Goal: Information Seeking & Learning: Compare options

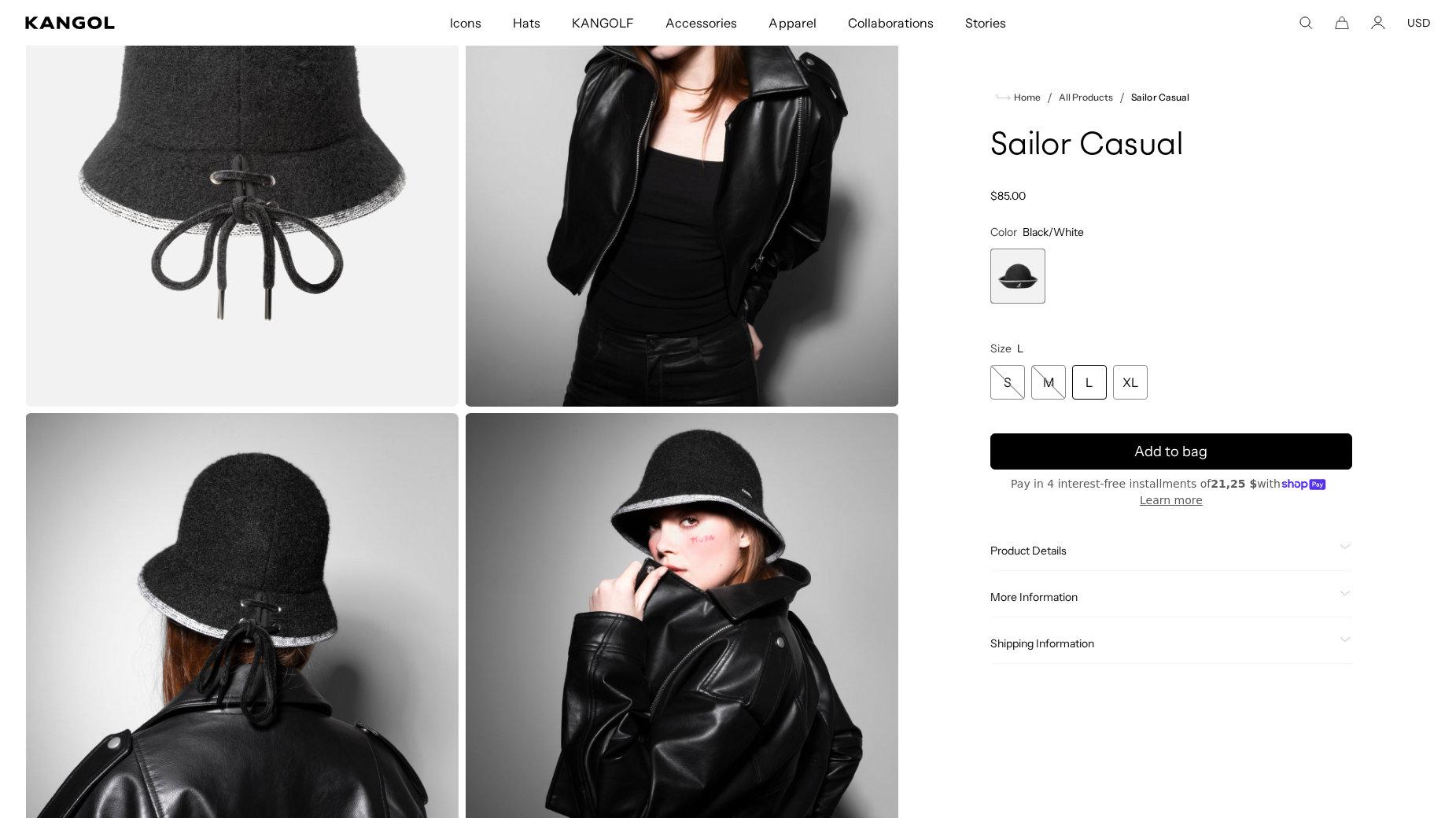
scroll to position [0, 324]
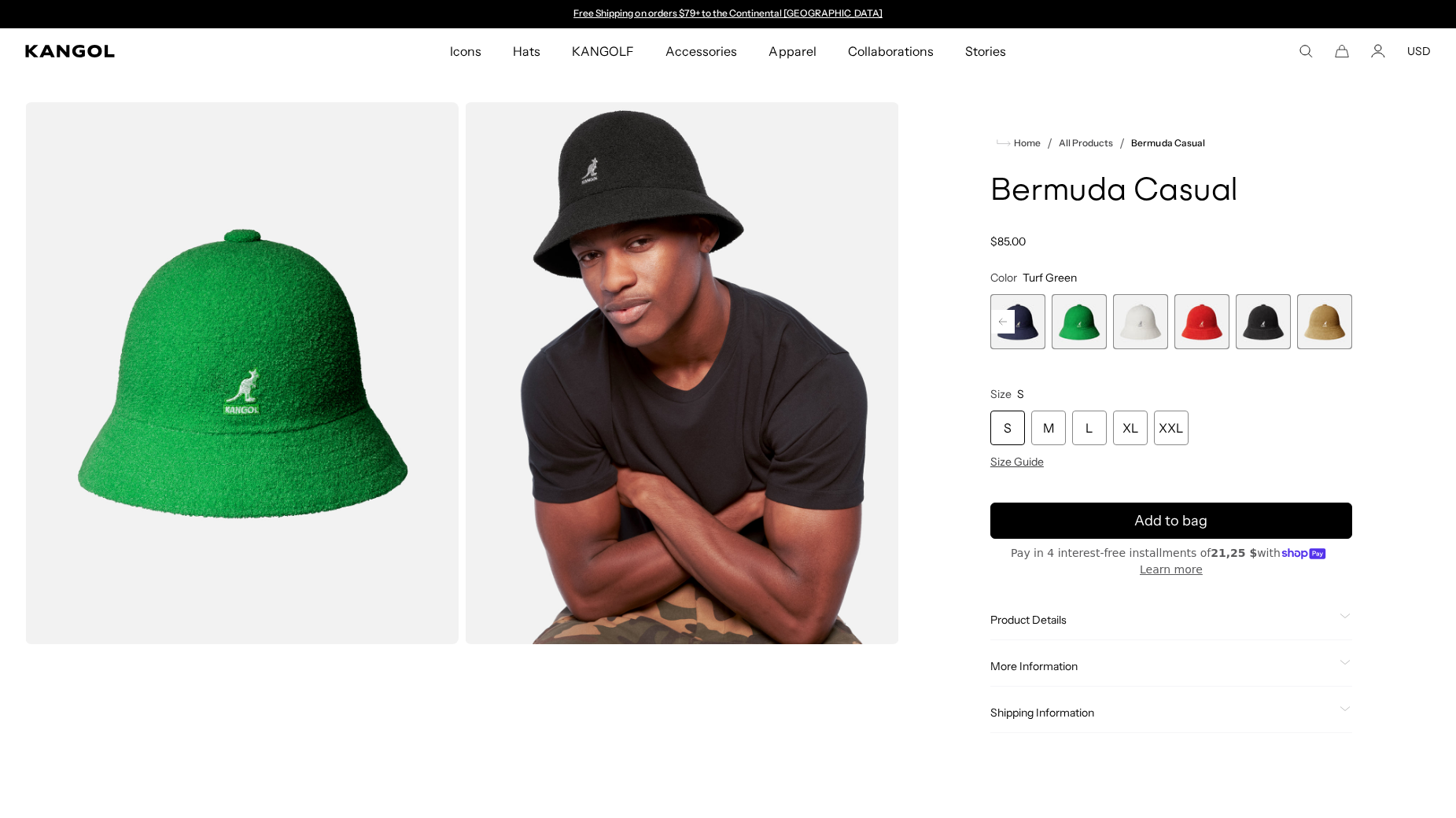
scroll to position [0, 324]
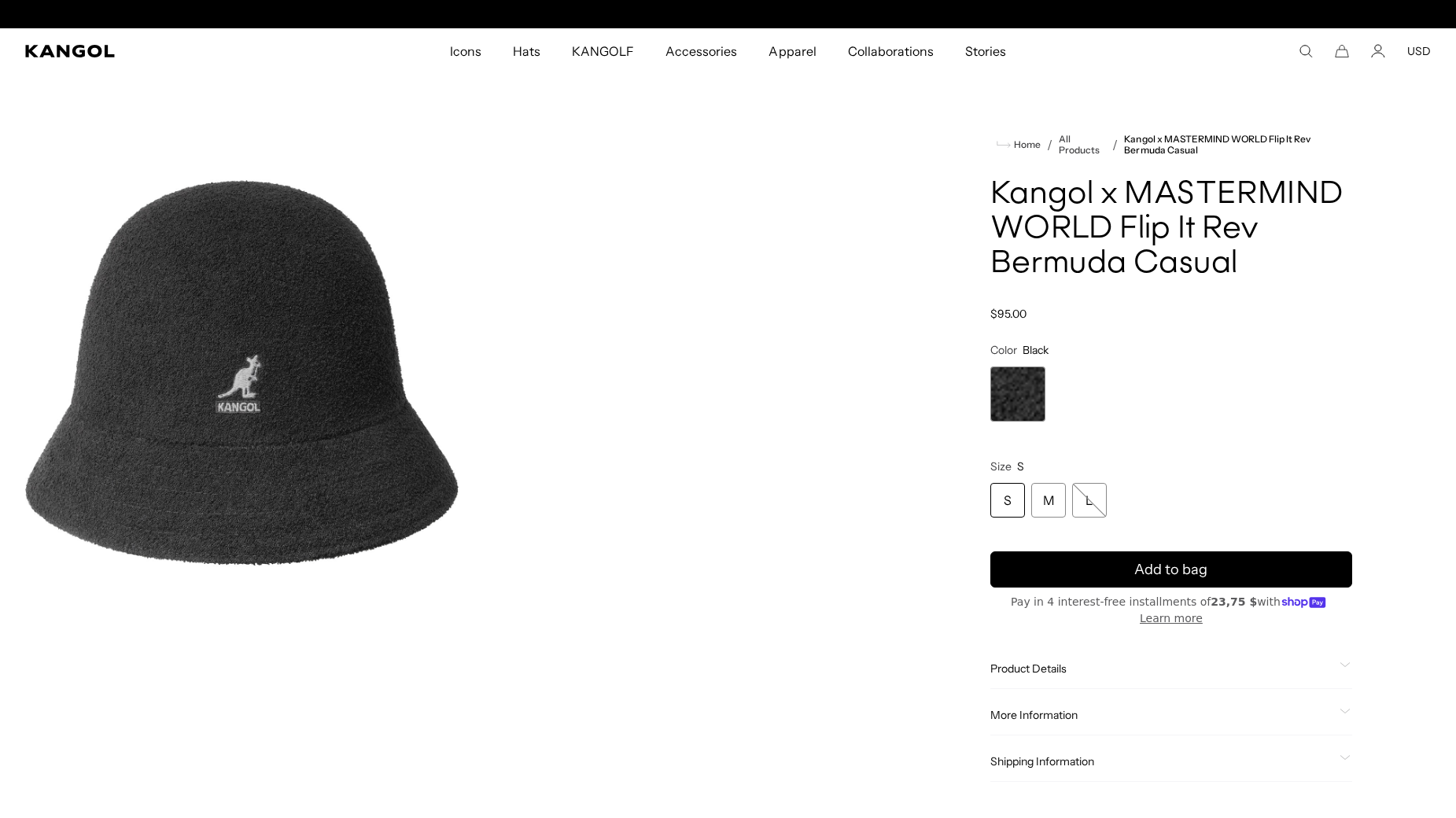
scroll to position [0, 324]
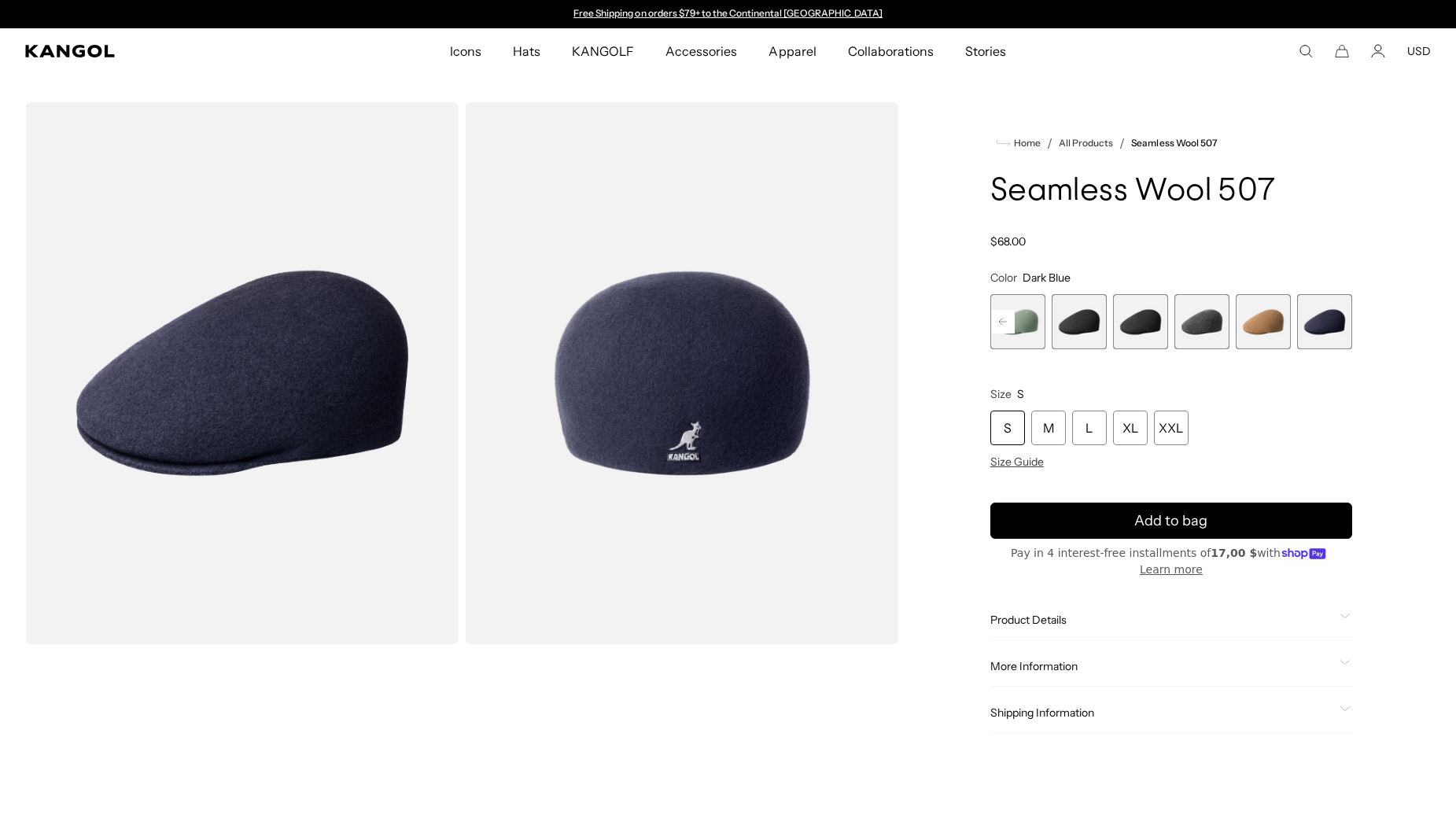
click at [1001, 320] on rect at bounding box center [1003, 321] width 23 height 23
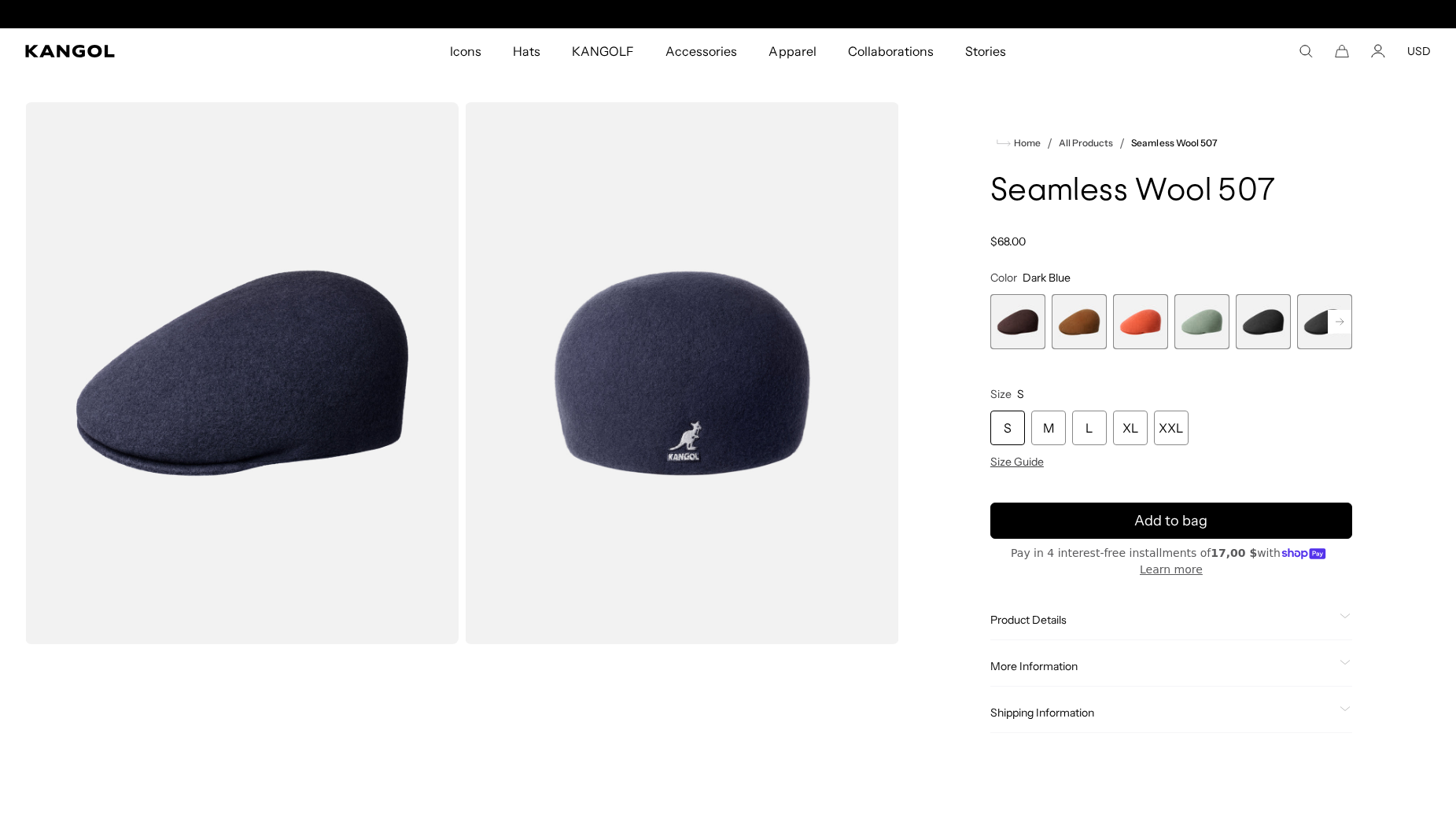
scroll to position [0, 324]
click at [1135, 328] on span "3 of 9" at bounding box center [1141, 322] width 55 height 55
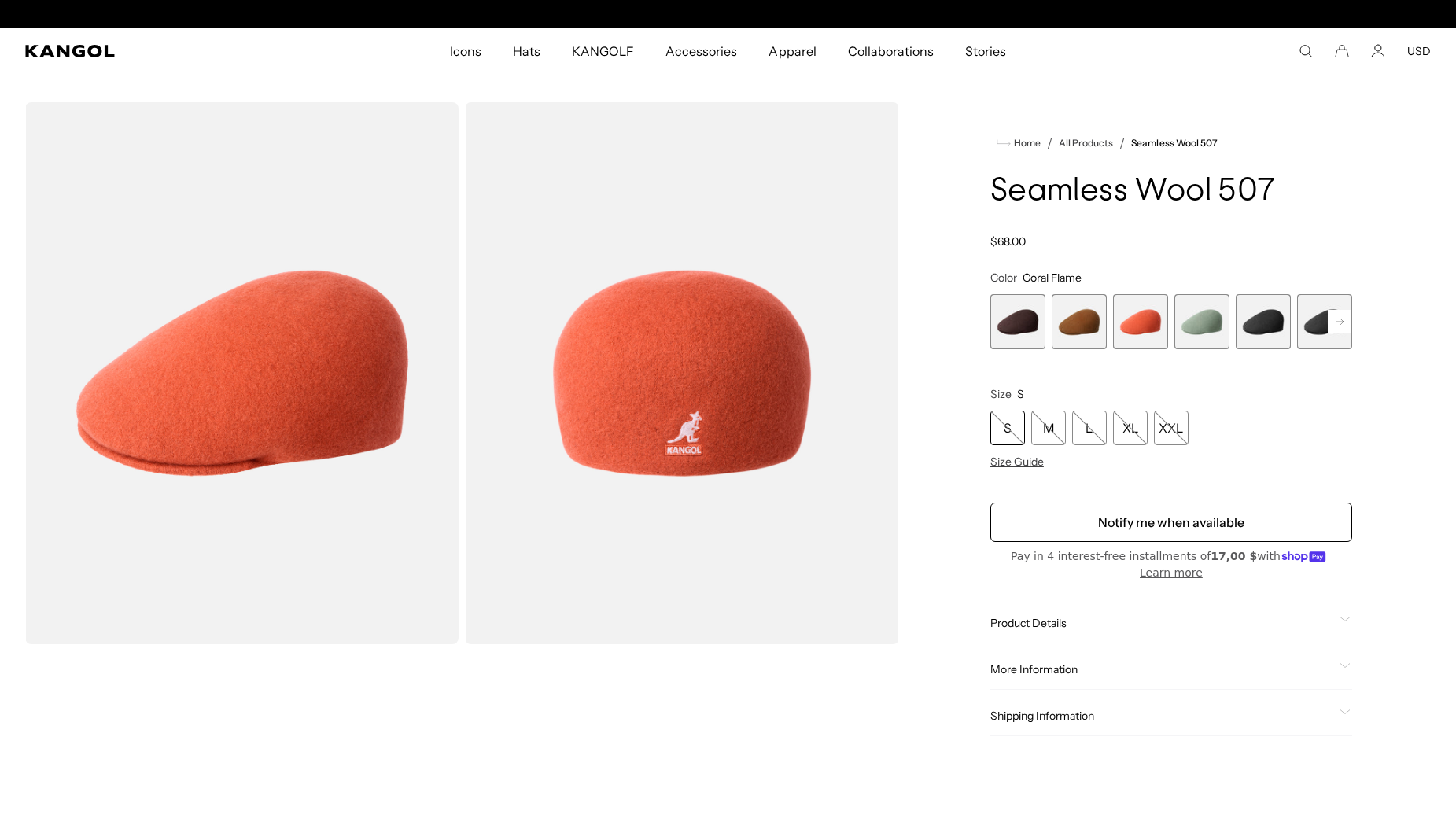
scroll to position [0, 324]
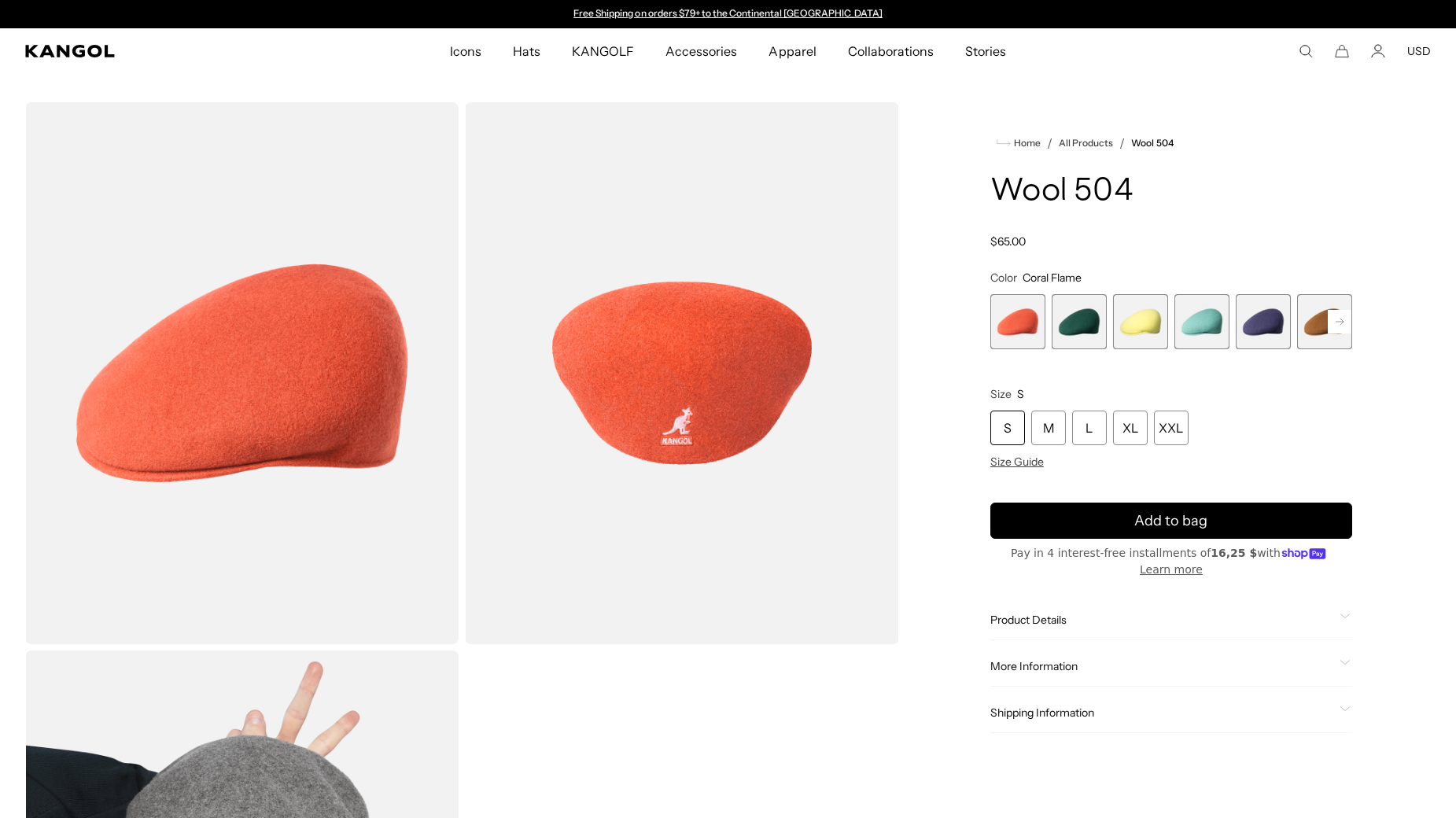
click at [1011, 310] on span "1 of 21" at bounding box center [1018, 322] width 55 height 55
click at [1075, 329] on span "2 of 21" at bounding box center [1079, 322] width 55 height 55
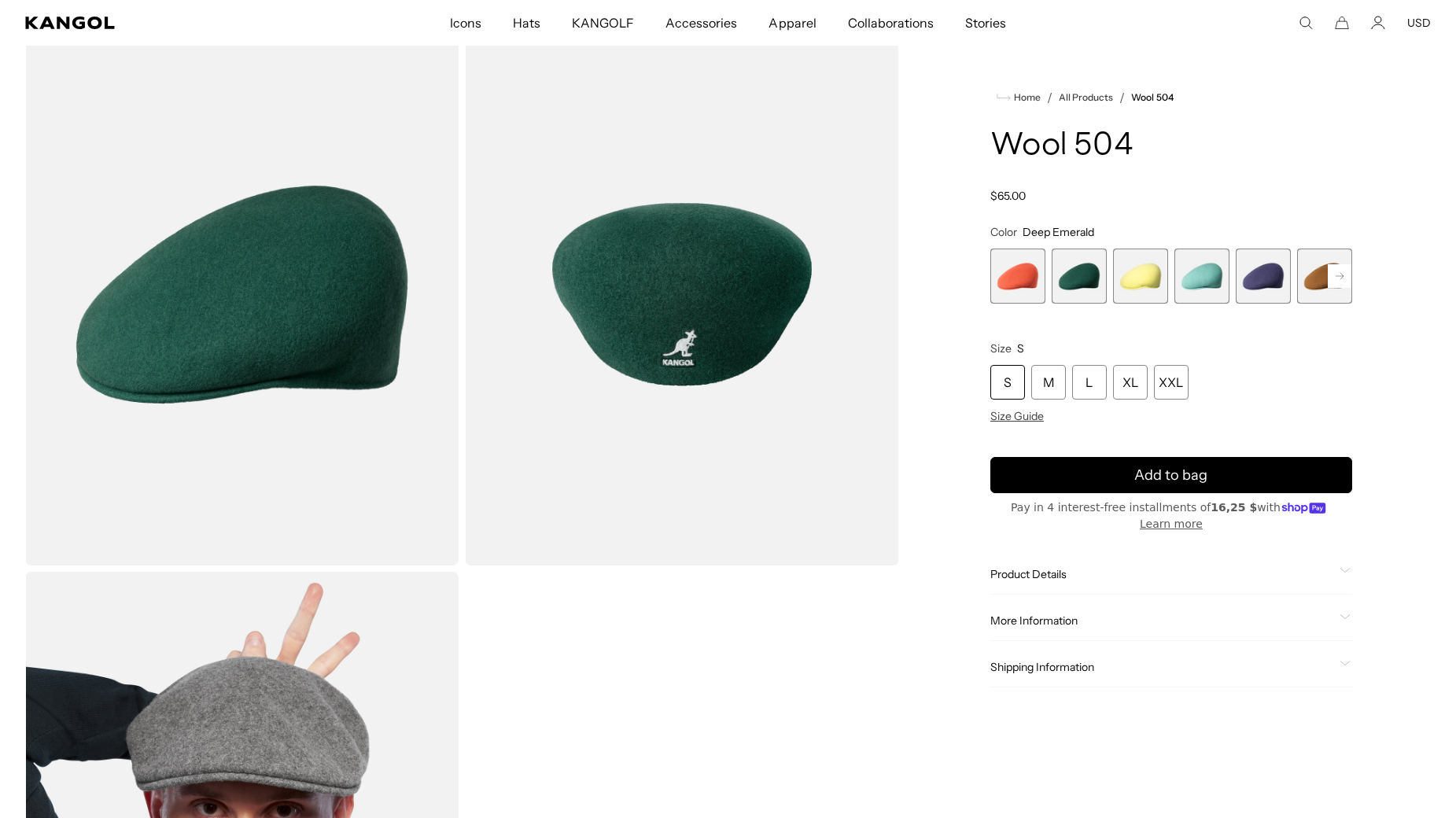
click at [1344, 280] on rect at bounding box center [1339, 276] width 23 height 23
click at [1200, 275] on span "5 of 21" at bounding box center [1202, 276] width 55 height 55
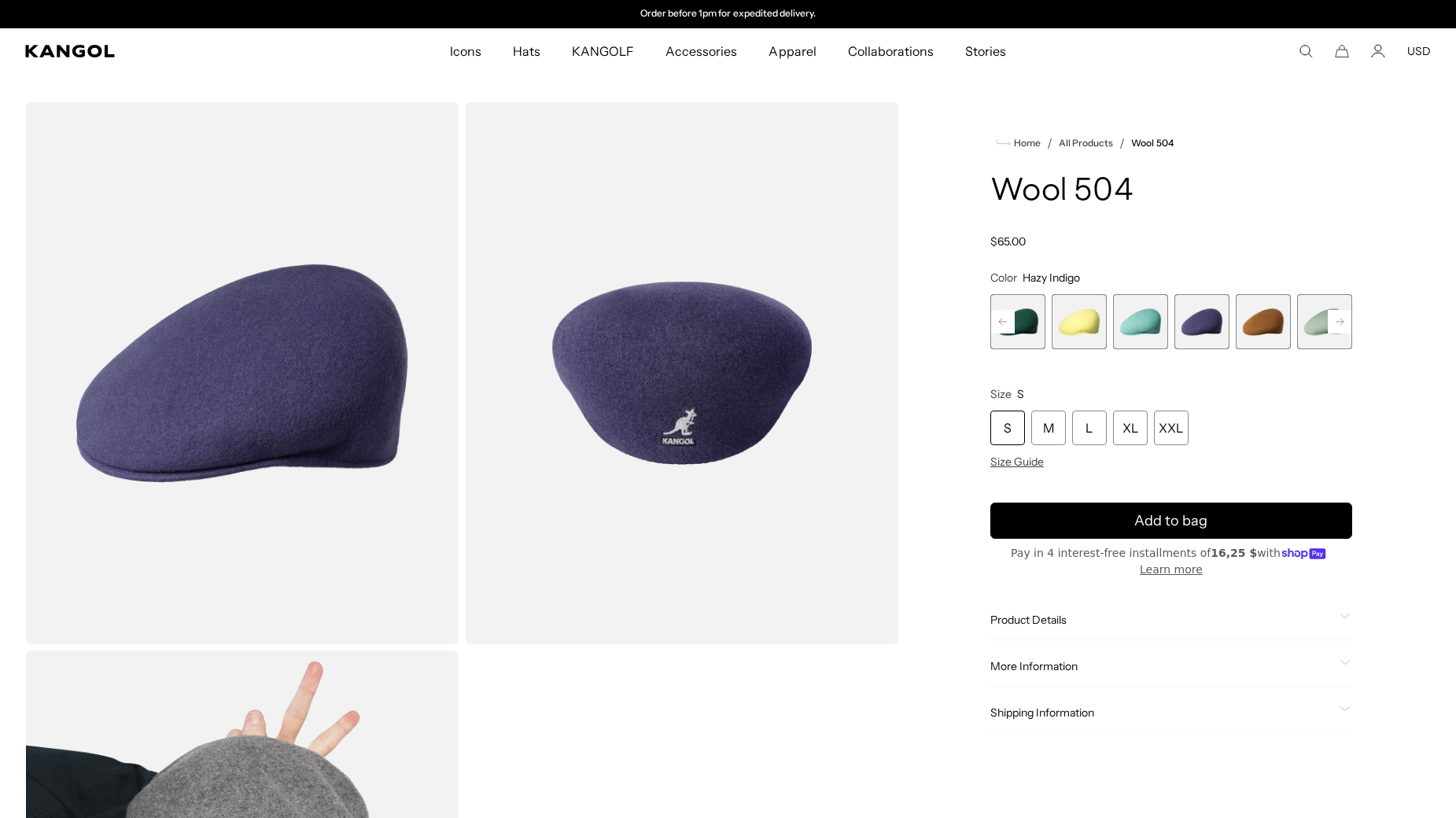
click at [1083, 311] on span "3 of 21" at bounding box center [1079, 322] width 55 height 55
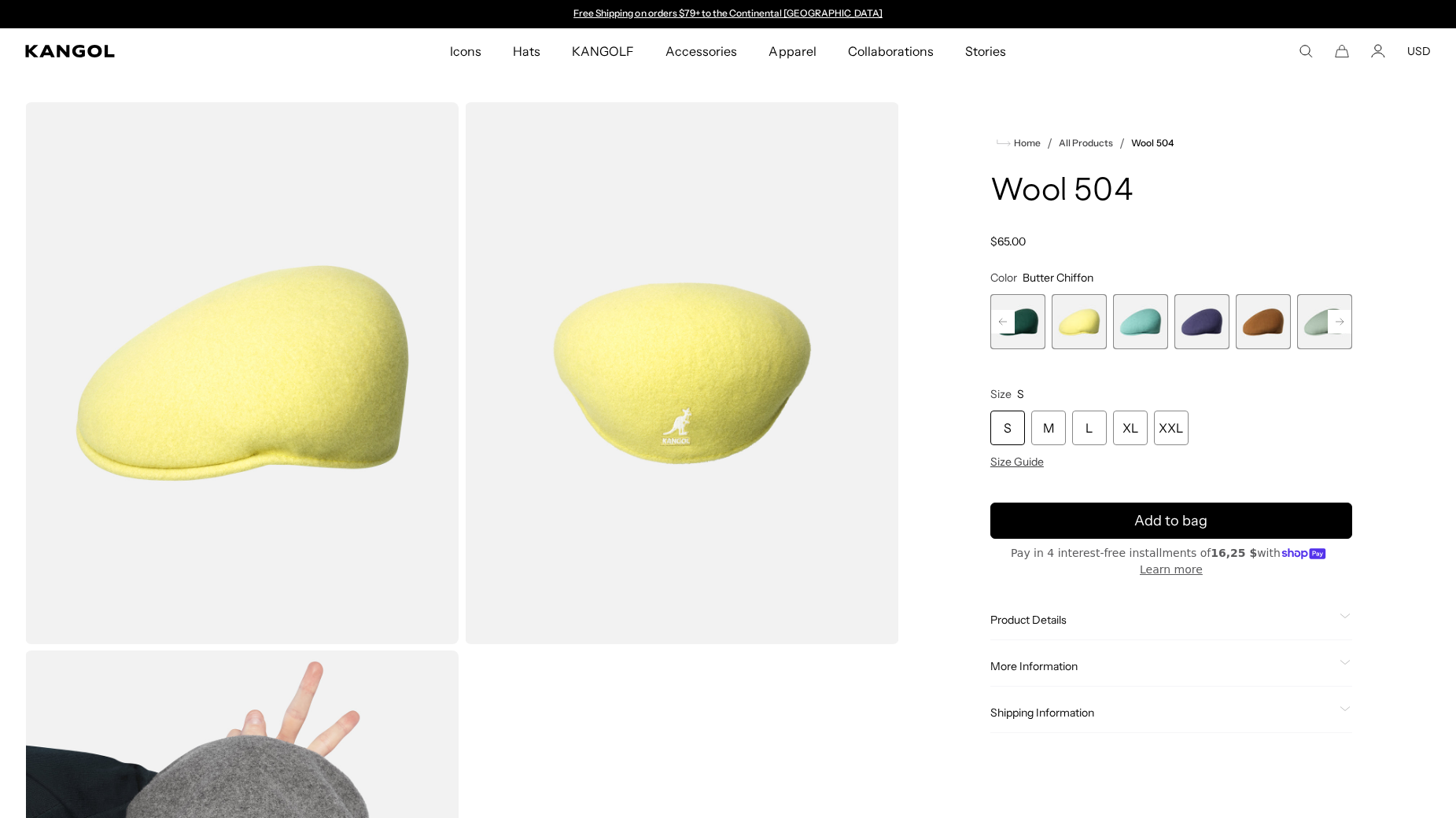
click at [999, 325] on rect at bounding box center [1003, 321] width 23 height 23
click at [999, 325] on div "Previous Next Coral Flame Variant sold out or unavailable Deep Emerald Variant …" at bounding box center [1170, 322] width 362 height 55
click at [1022, 323] on span "1 of 21" at bounding box center [1018, 322] width 55 height 55
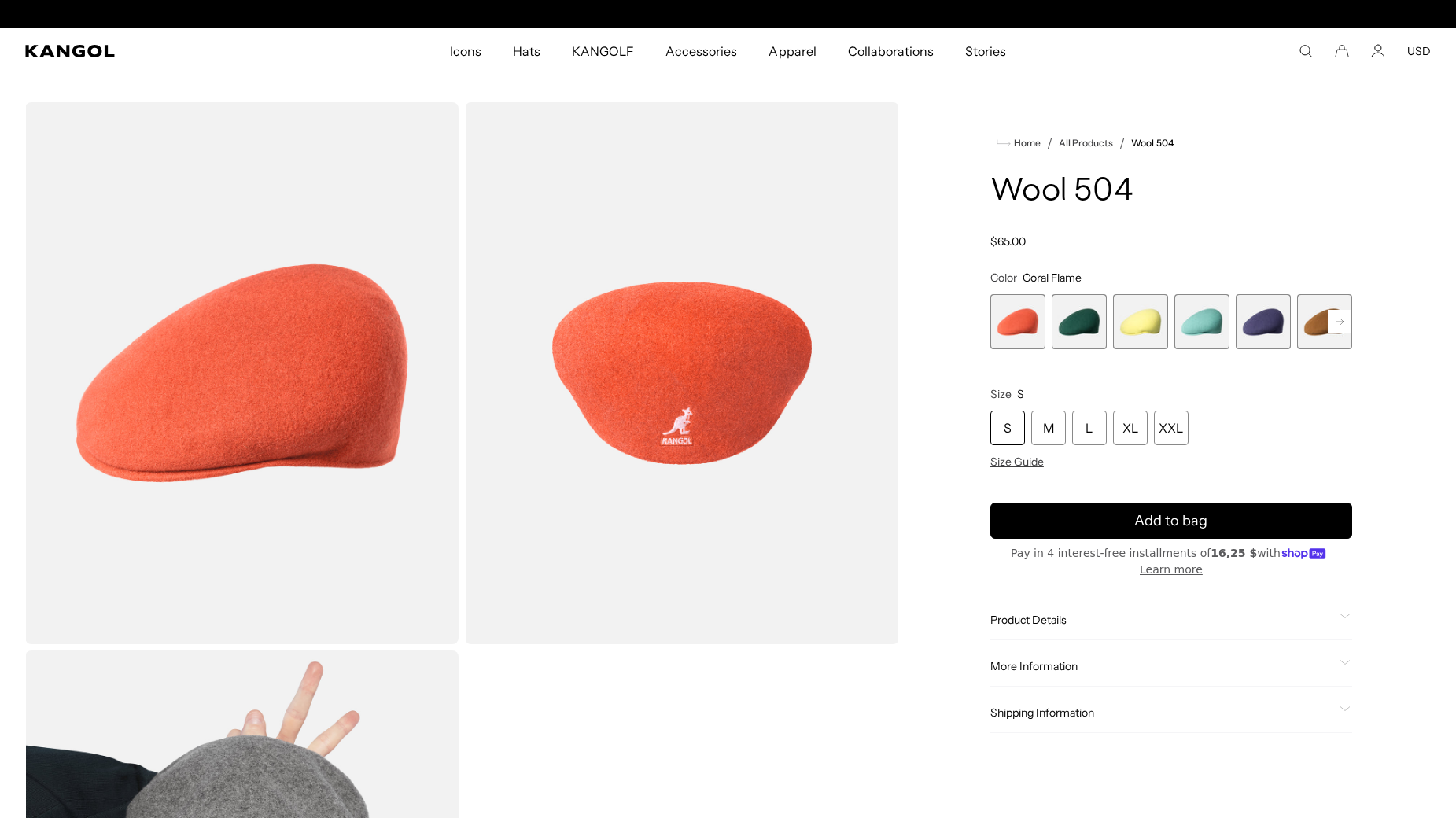
click at [1333, 327] on rect at bounding box center [1339, 321] width 23 height 23
click at [1269, 327] on span "6 of 21" at bounding box center [1263, 322] width 55 height 55
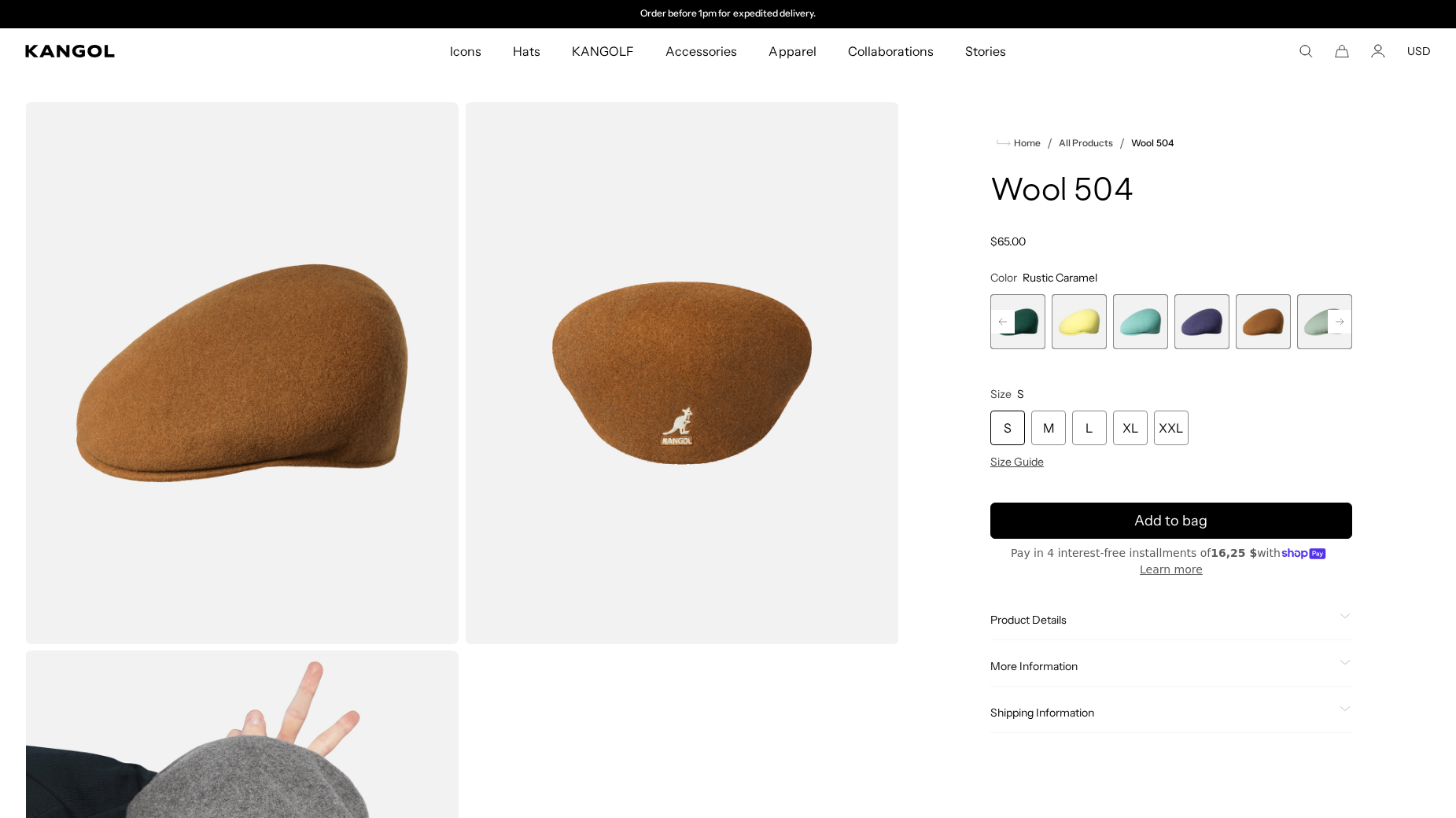
click at [1337, 323] on rect at bounding box center [1339, 321] width 23 height 23
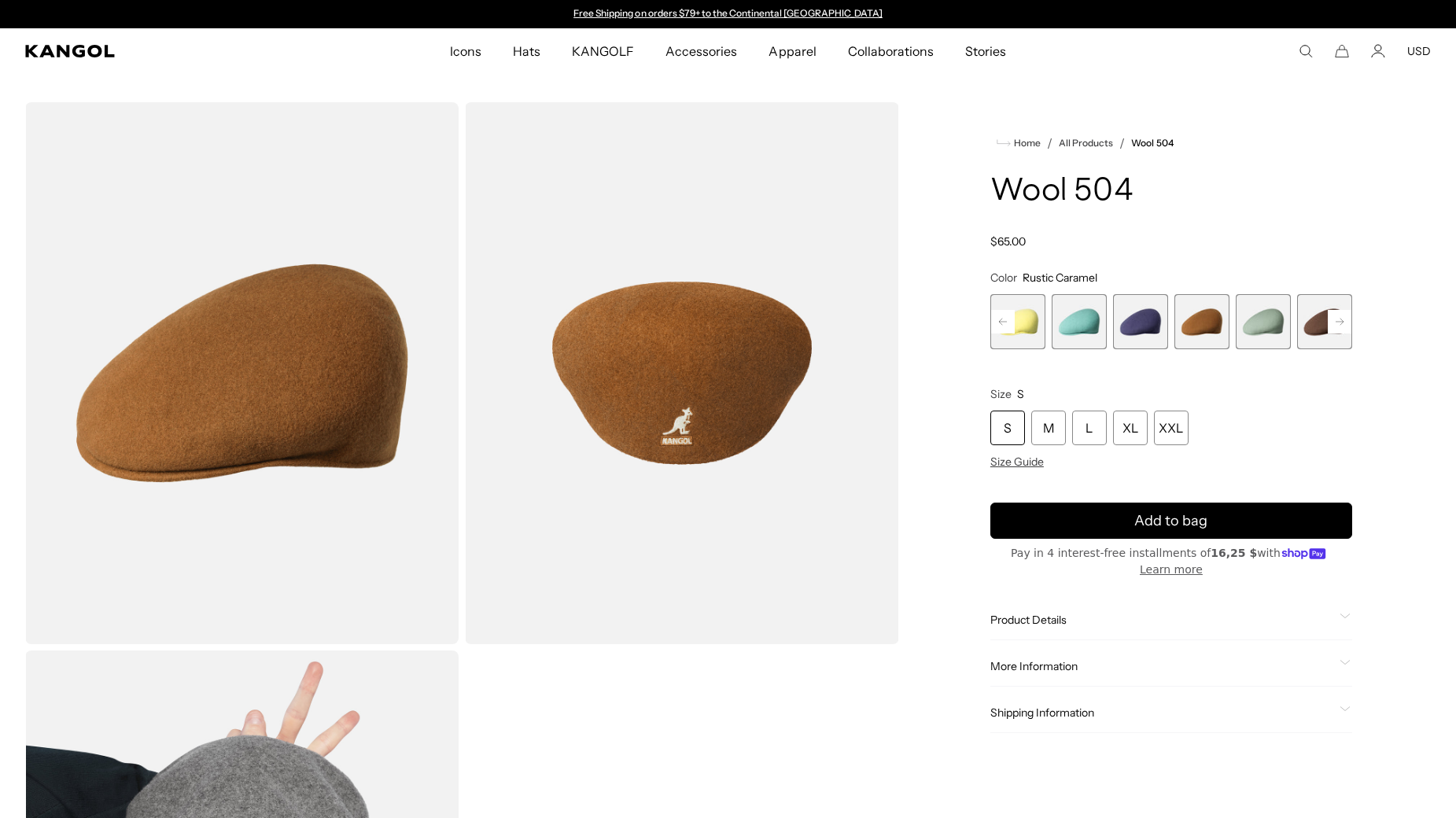
click at [1337, 323] on rect at bounding box center [1339, 321] width 23 height 23
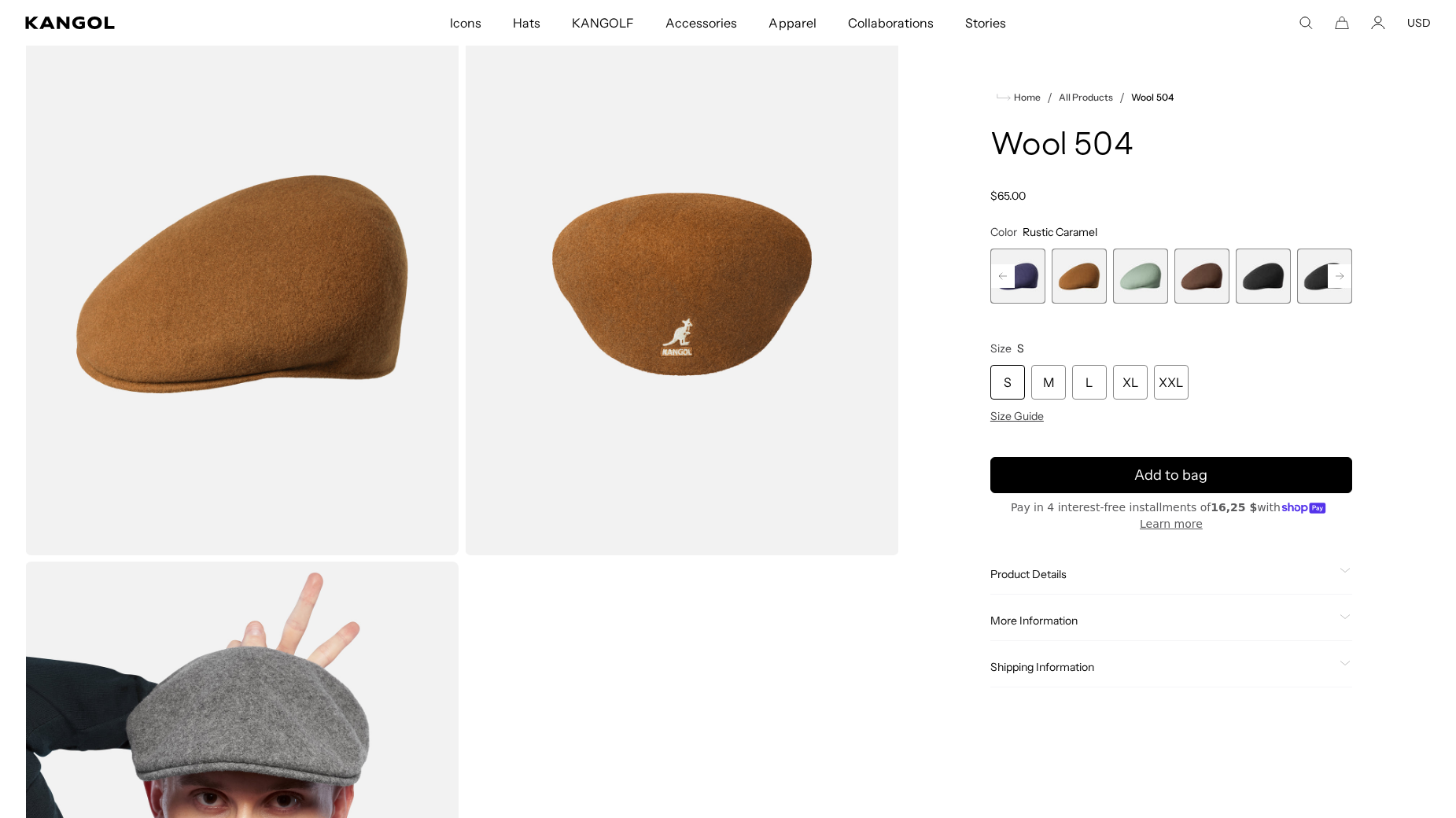
scroll to position [79, 0]
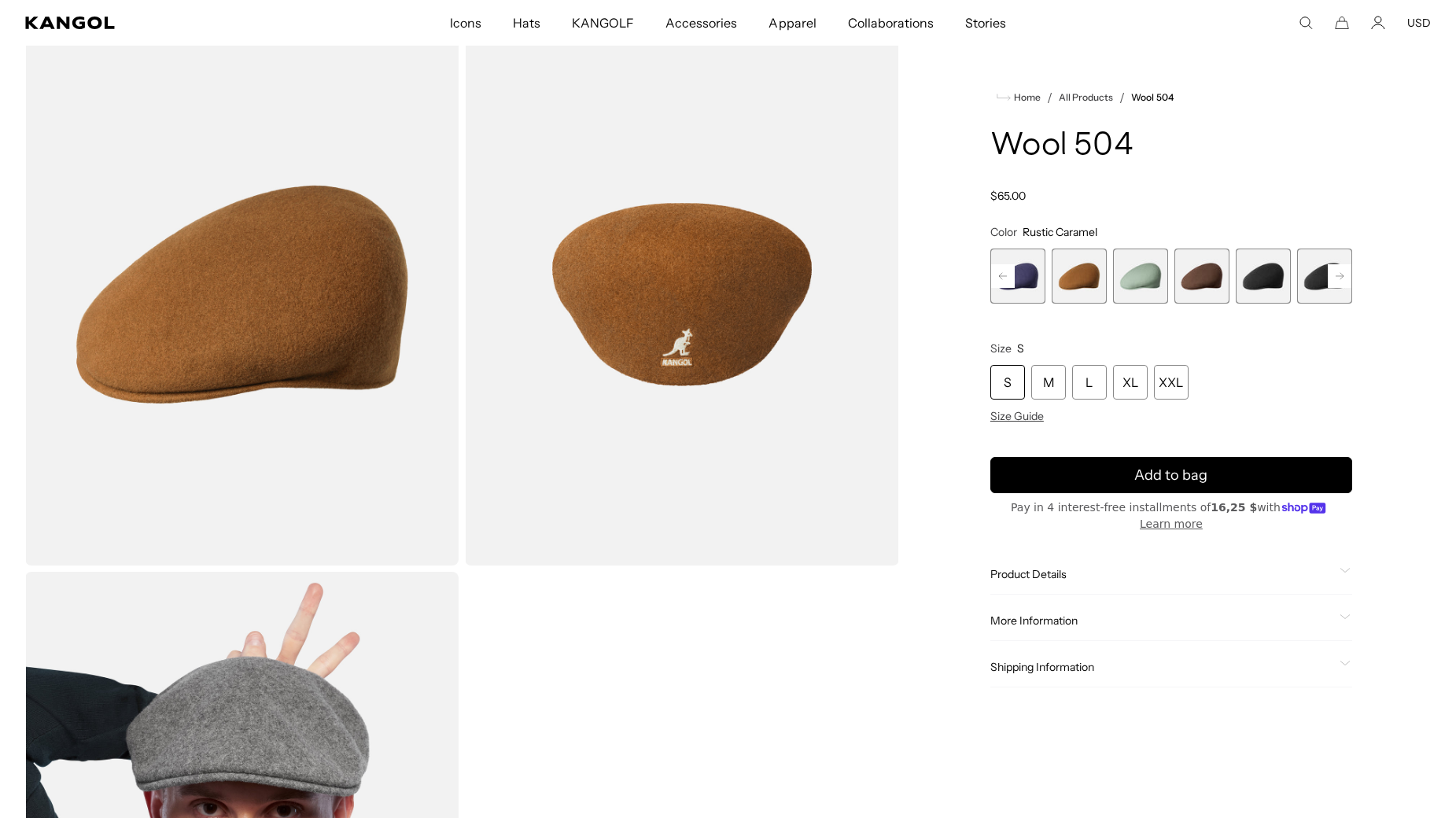
click at [1035, 275] on span "5 of 21" at bounding box center [1018, 276] width 55 height 55
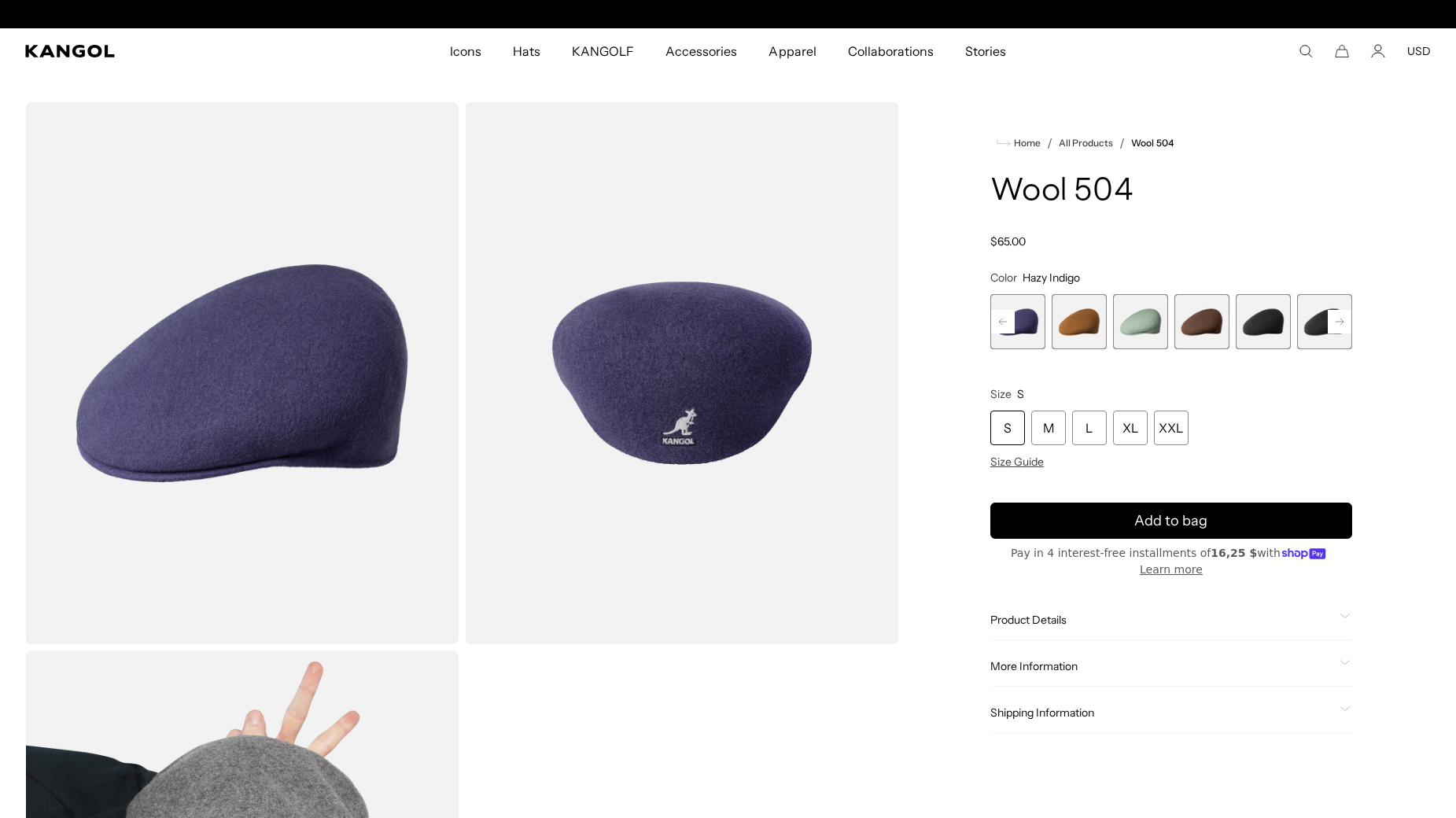
scroll to position [0, 324]
click at [1251, 318] on span "9 of 21" at bounding box center [1263, 322] width 55 height 55
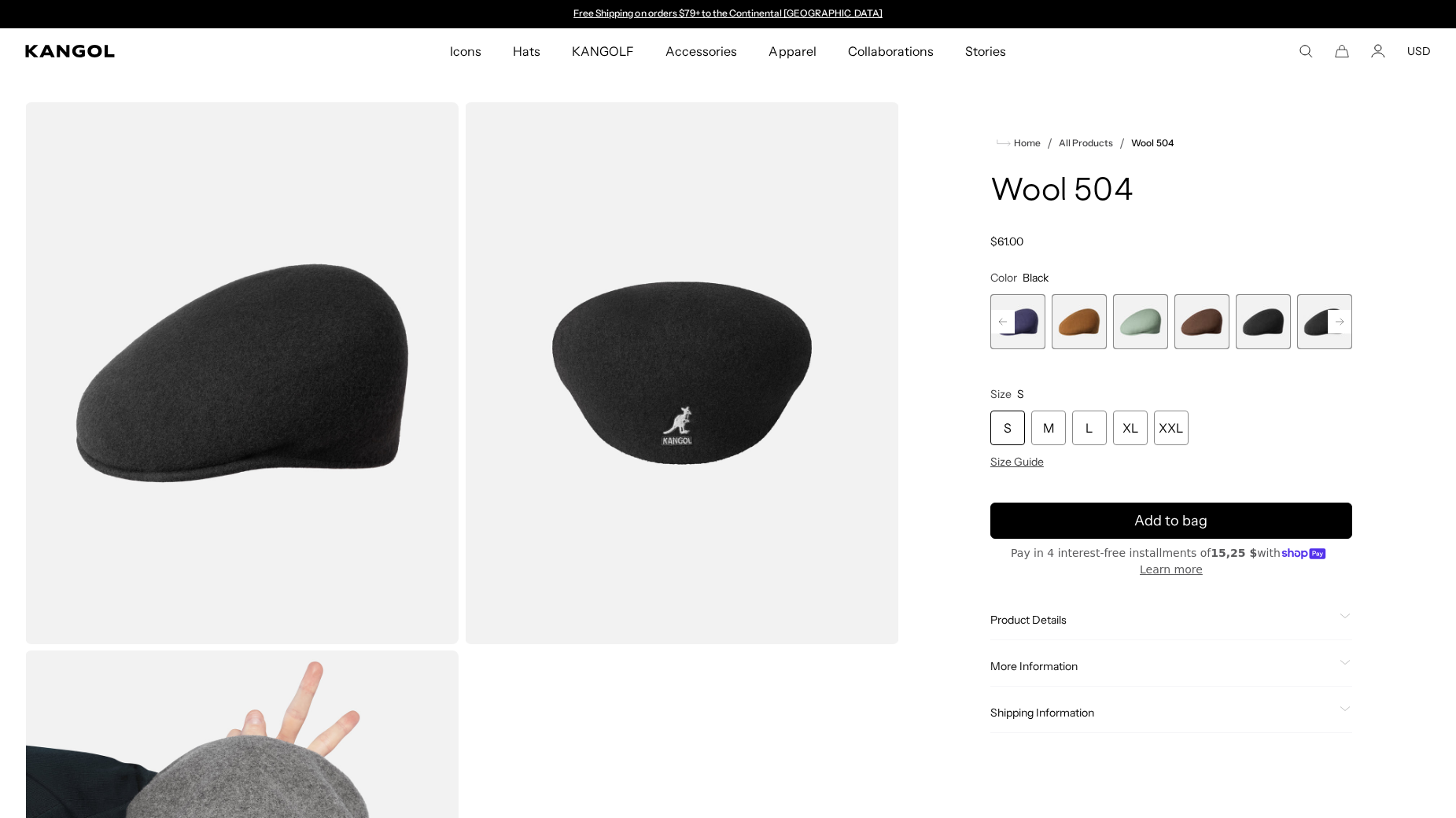
click at [1313, 313] on span "10 of 21" at bounding box center [1325, 322] width 55 height 55
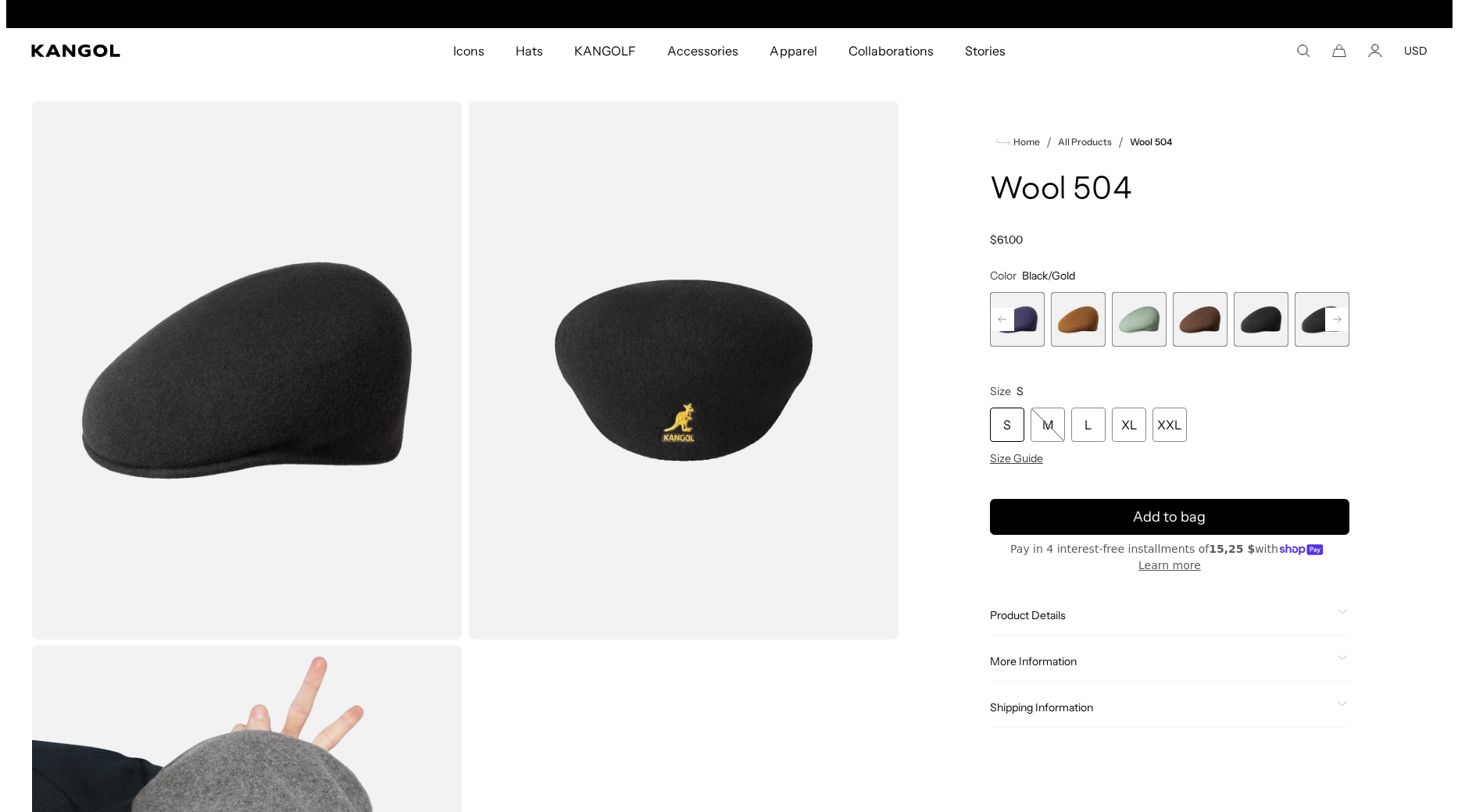
scroll to position [0, 322]
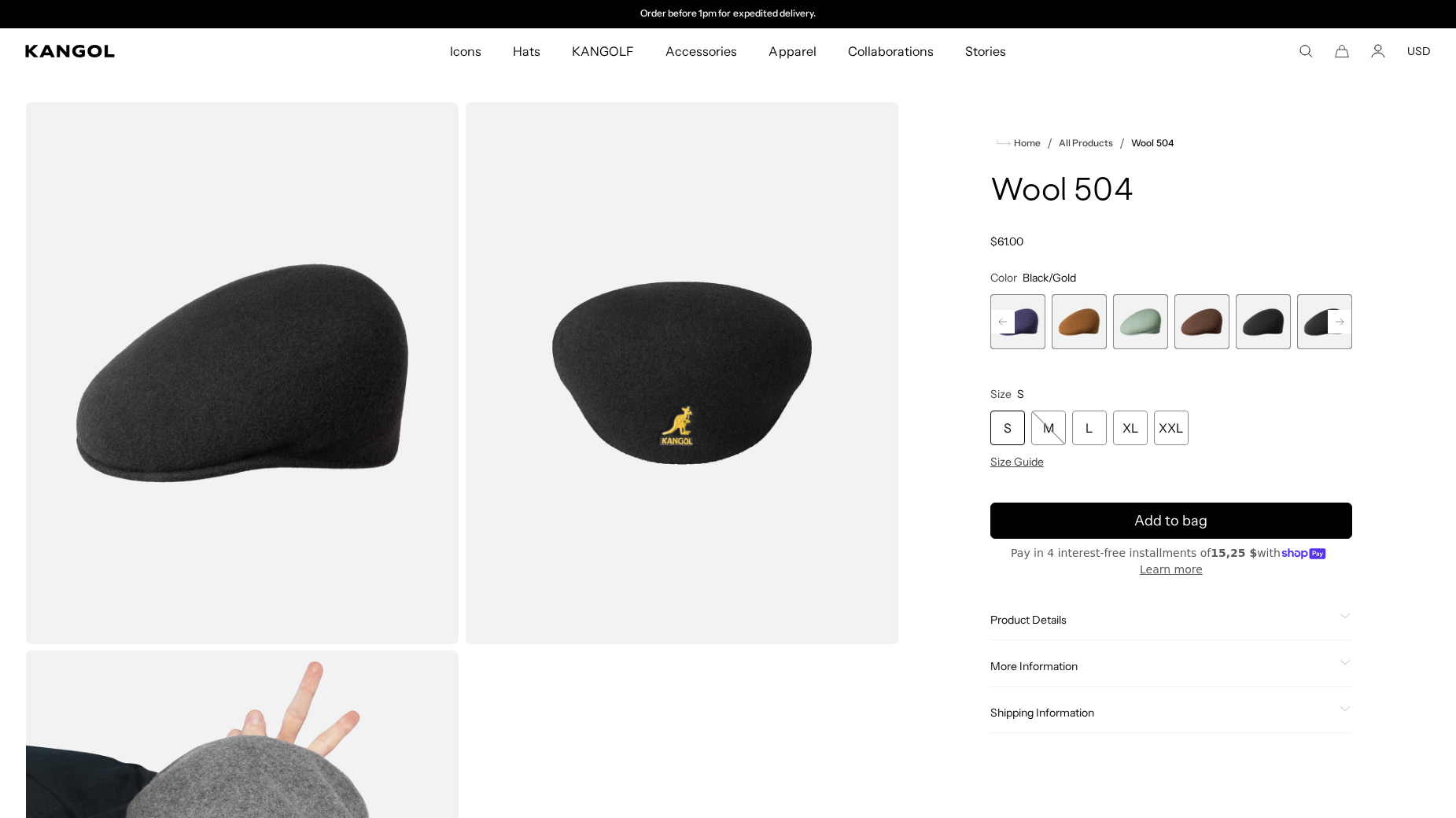
click at [1277, 314] on span "9 of 21" at bounding box center [1263, 322] width 55 height 55
click at [1009, 456] on span "Size Guide" at bounding box center [1017, 462] width 54 height 14
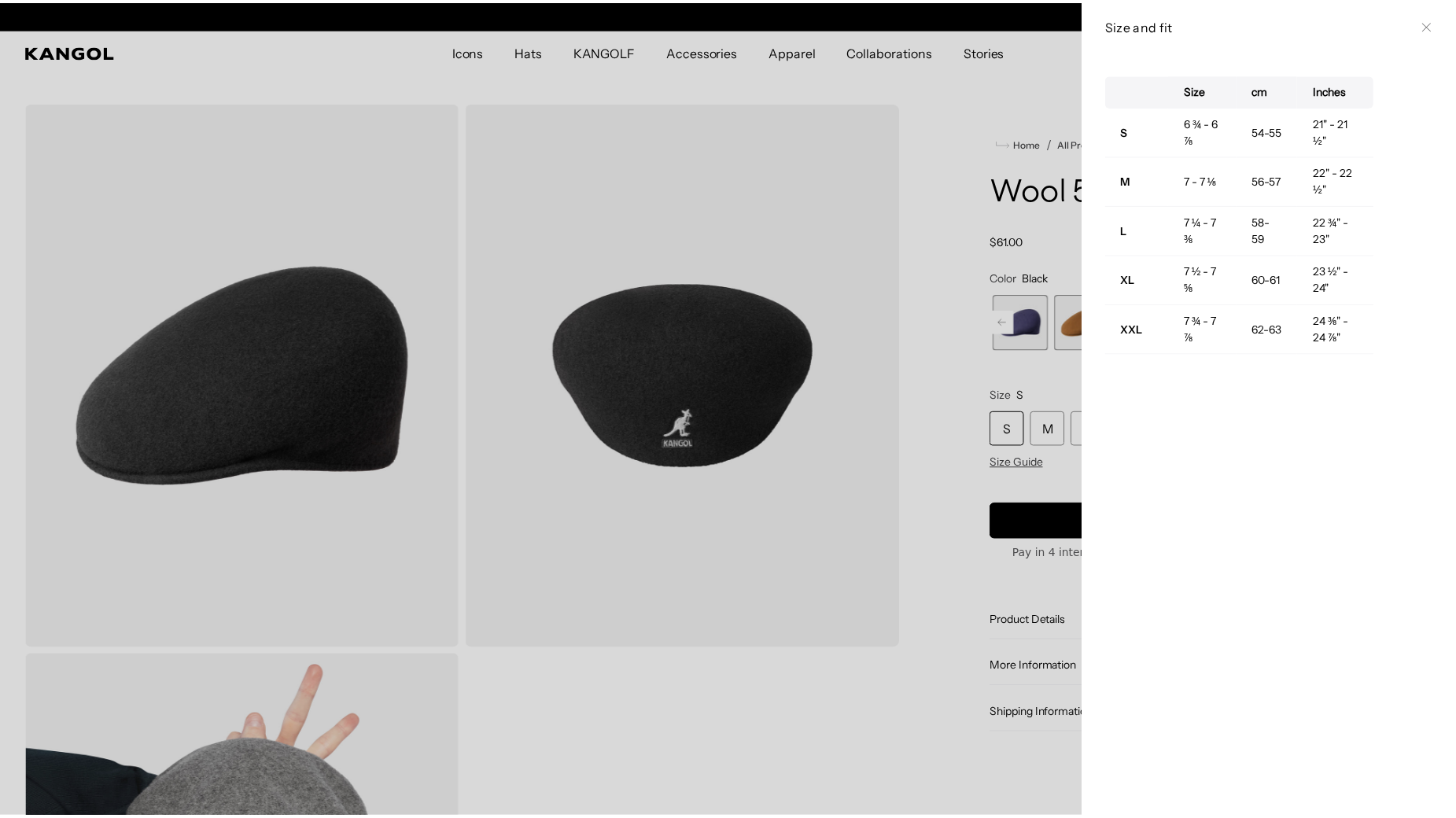
scroll to position [0, 324]
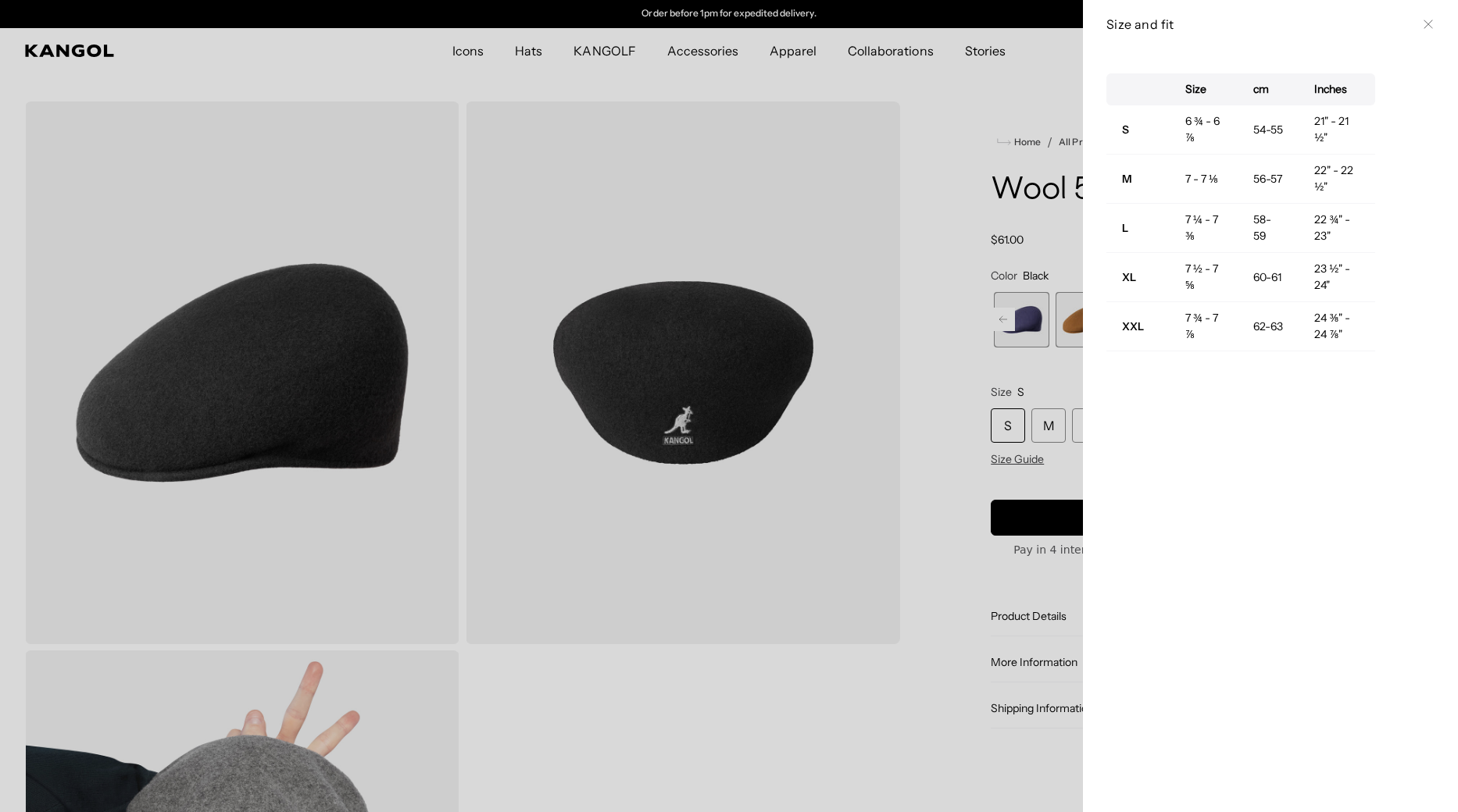
click at [923, 269] on div at bounding box center [729, 406] width 1458 height 812
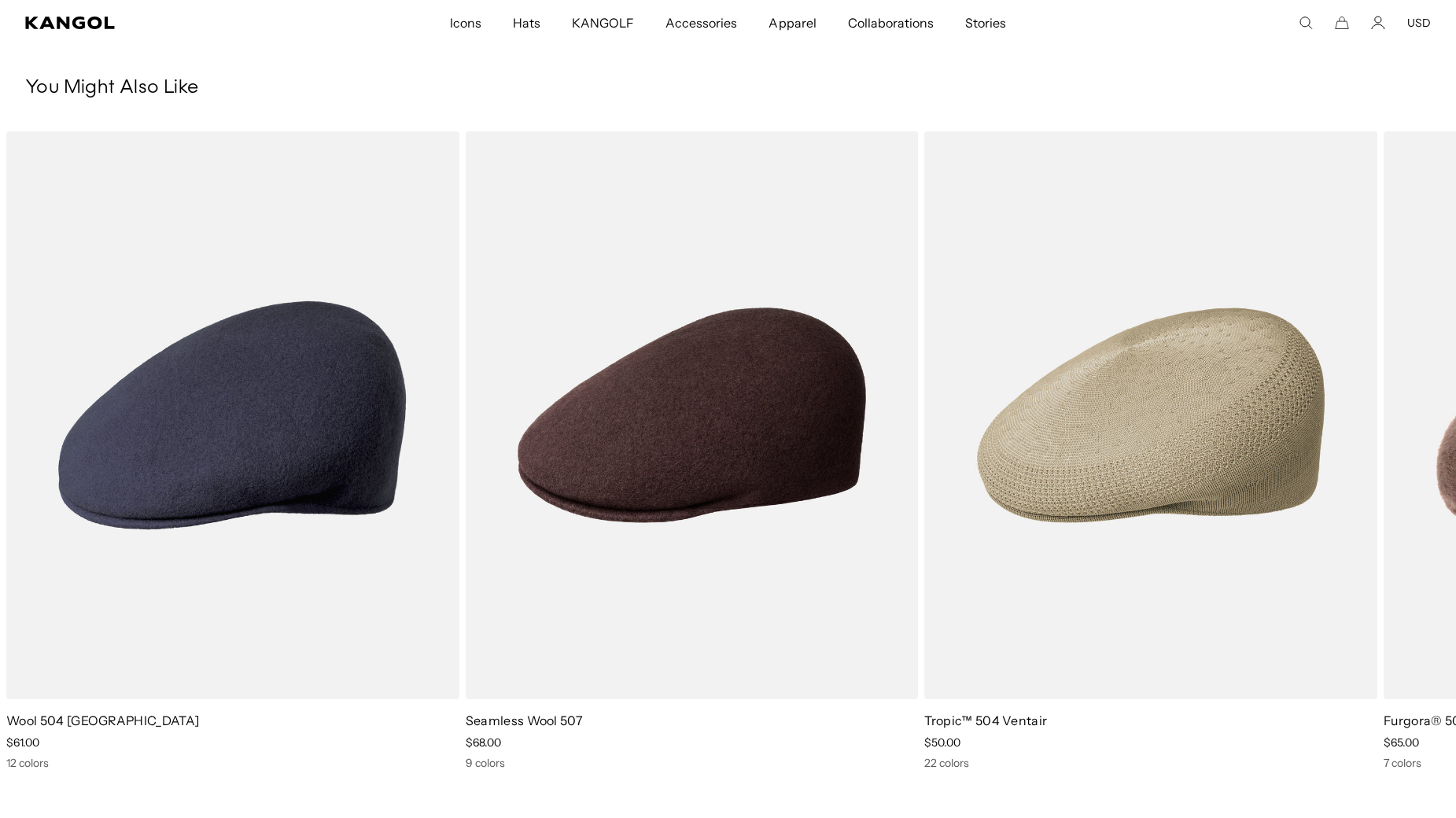
scroll to position [1259, 0]
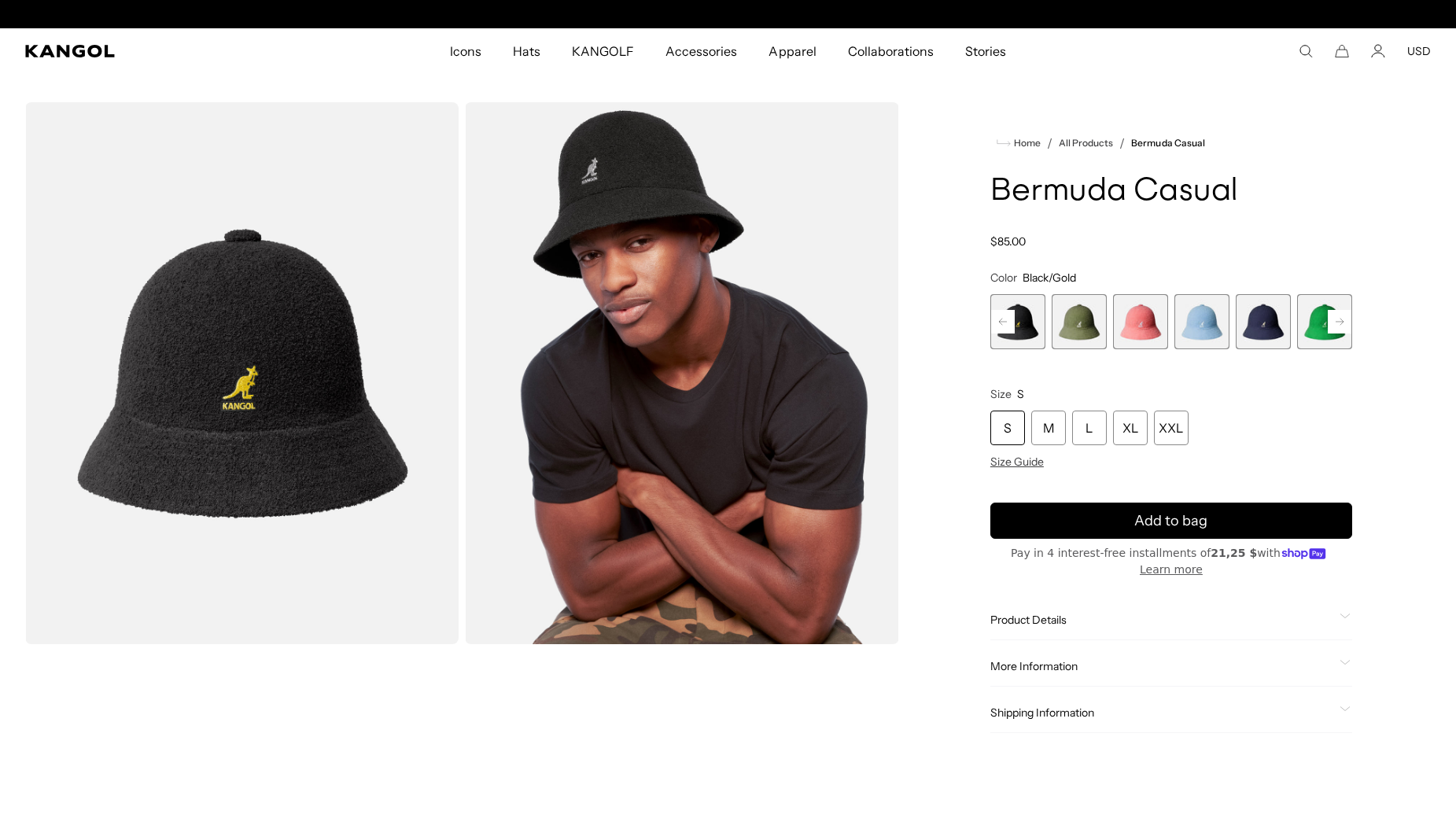
scroll to position [0, 324]
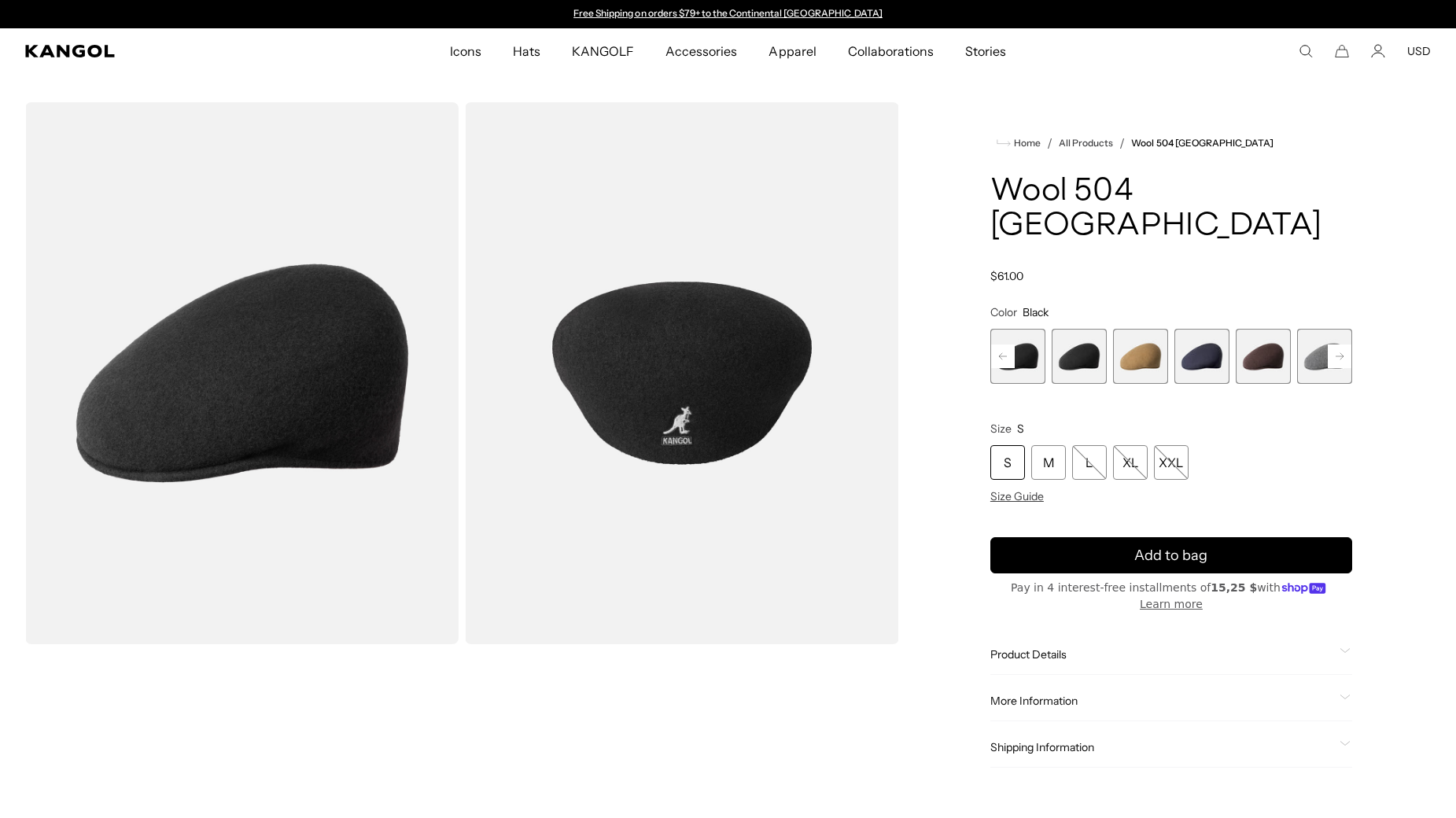
click at [997, 345] on rect at bounding box center [1003, 356] width 23 height 23
click at [997, 332] on div "Previous Next Vino Variant sold out or unavailable Dark Flannel Variant sold ou…" at bounding box center [1170, 356] width 362 height 55
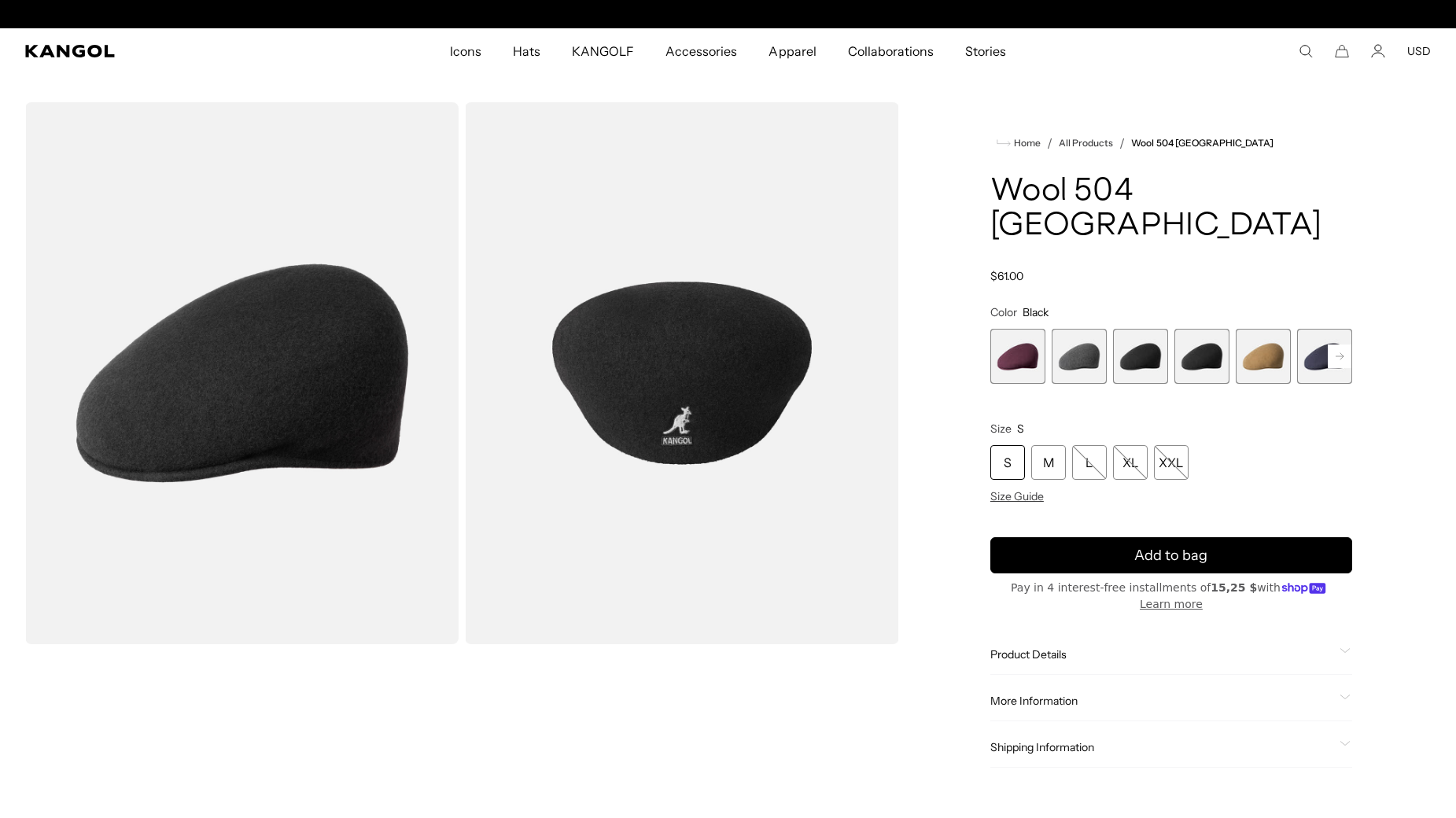
scroll to position [0, 324]
click at [1019, 330] on span "1 of 12" at bounding box center [1018, 356] width 55 height 55
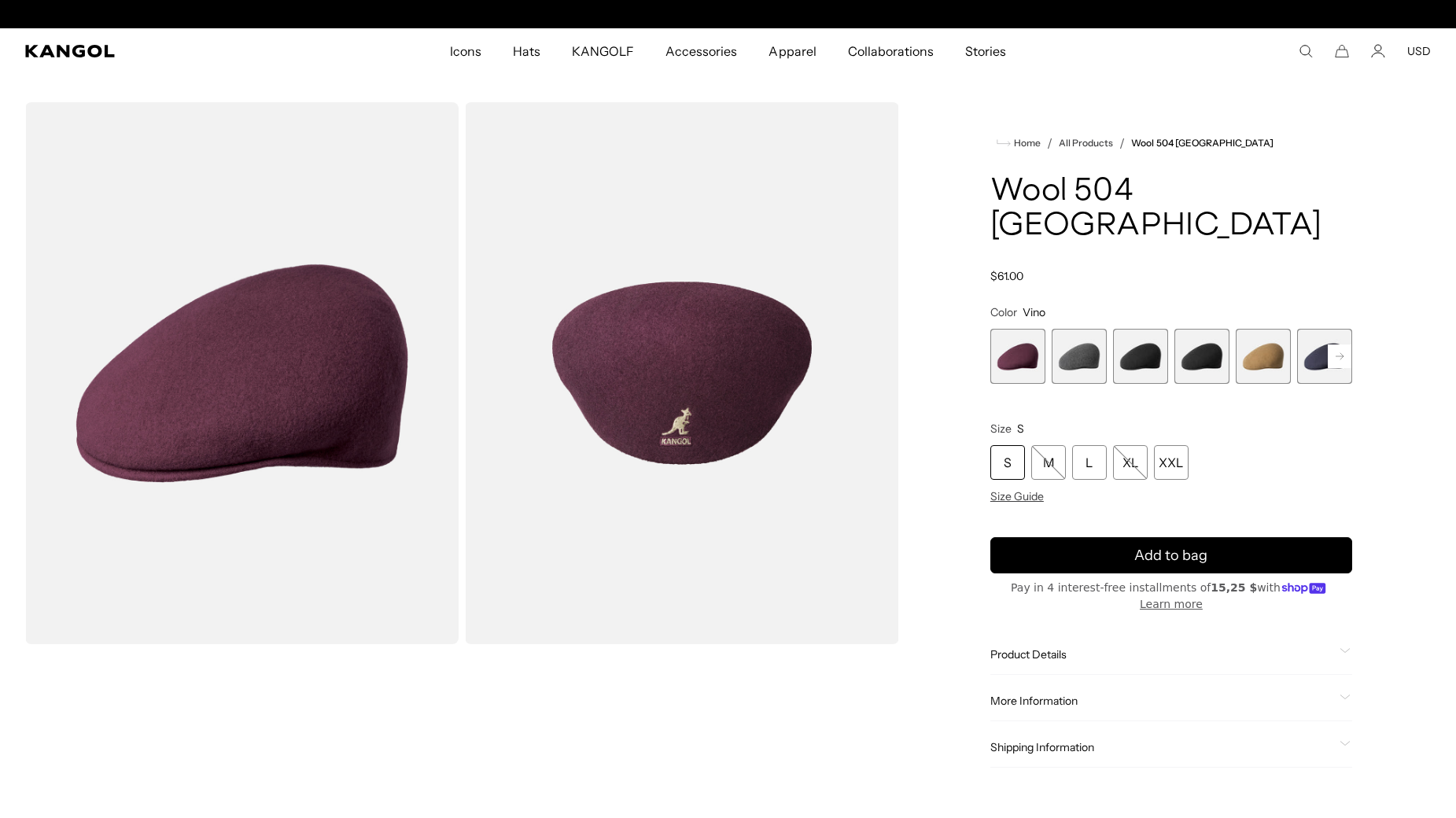
click at [1339, 345] on rect at bounding box center [1339, 356] width 23 height 23
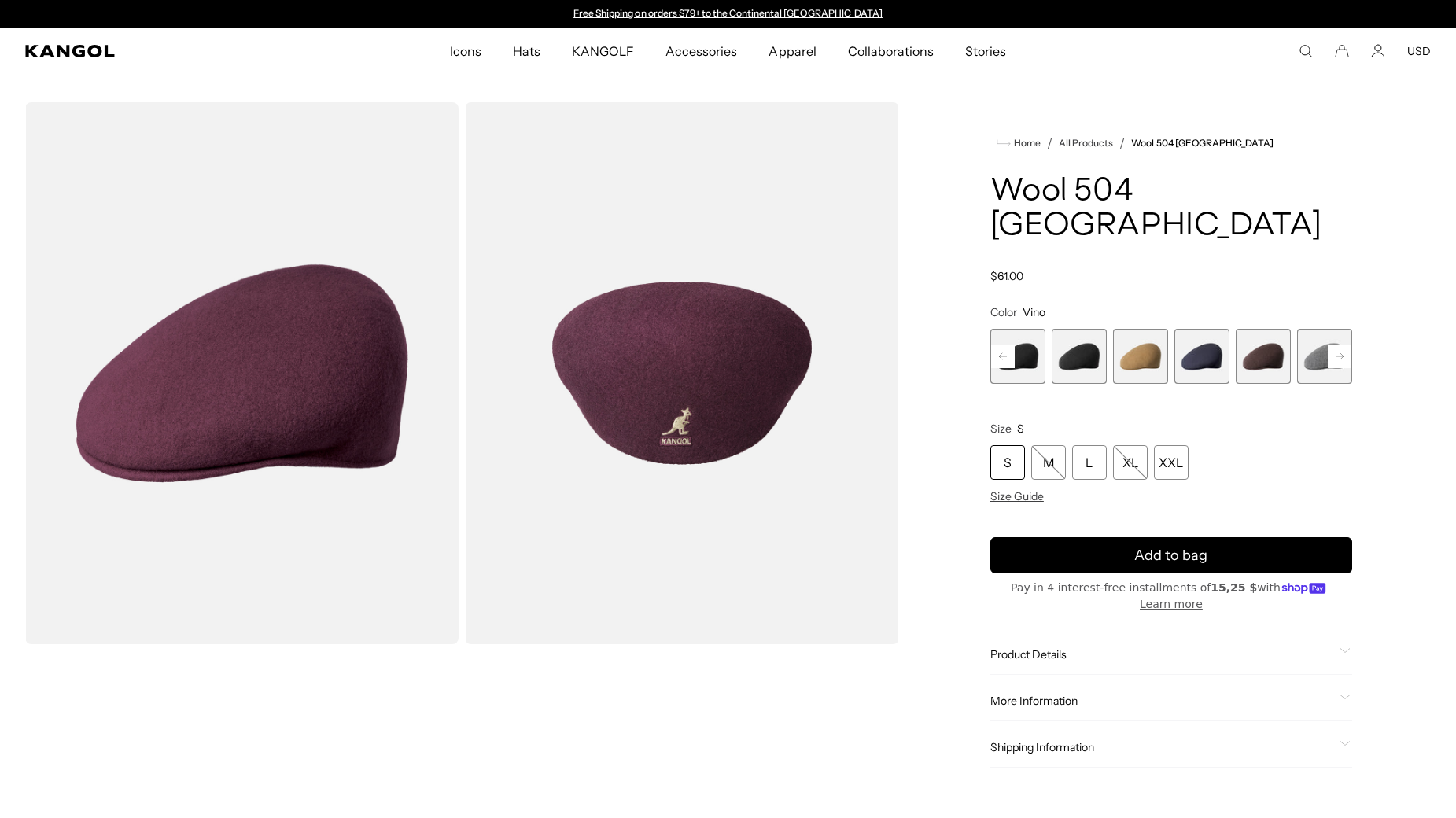
click at [1339, 345] on rect at bounding box center [1339, 356] width 23 height 23
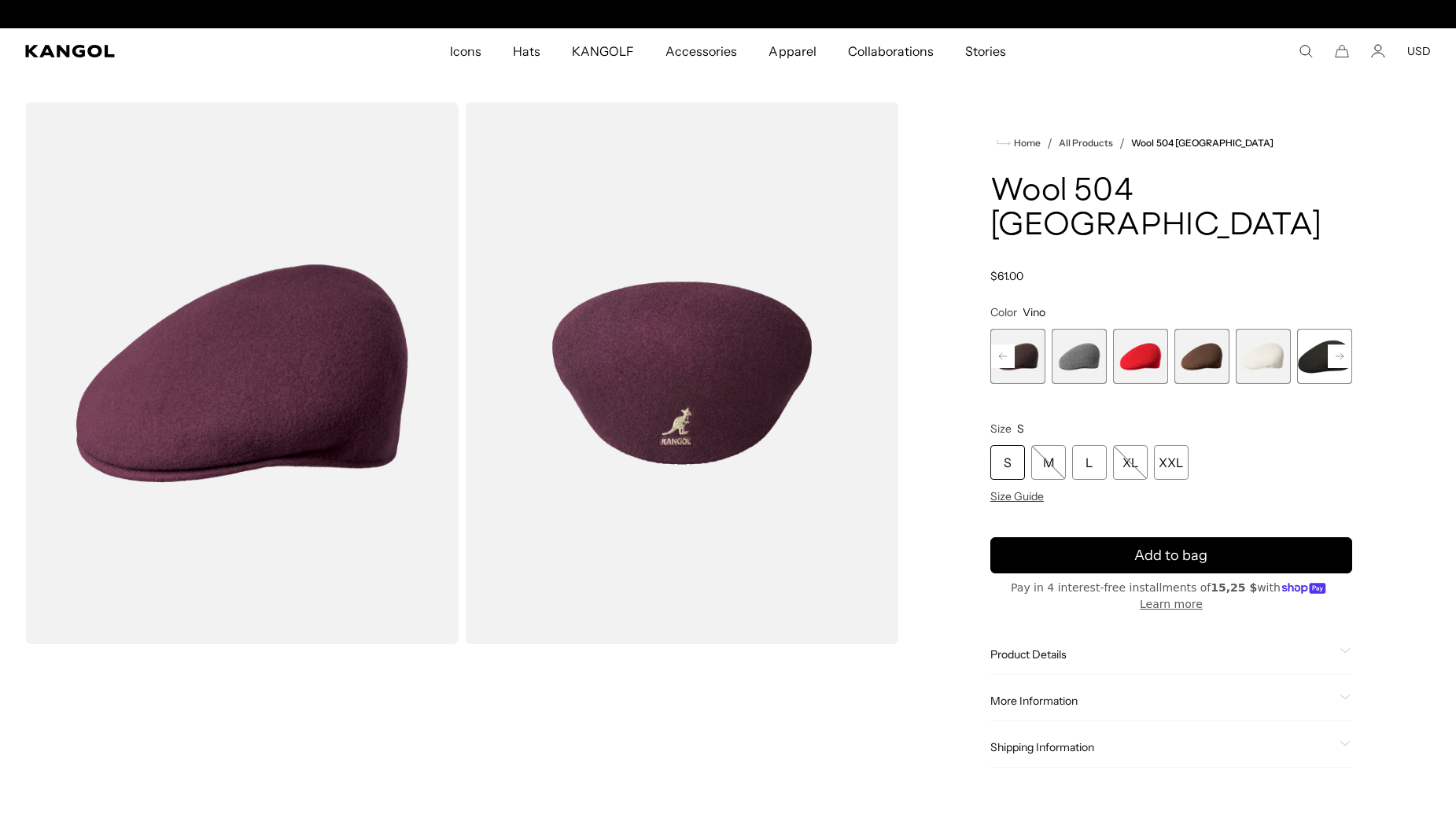
click at [1339, 345] on rect at bounding box center [1339, 356] width 23 height 23
click at [1339, 329] on span "12 of 12" at bounding box center [1325, 356] width 55 height 55
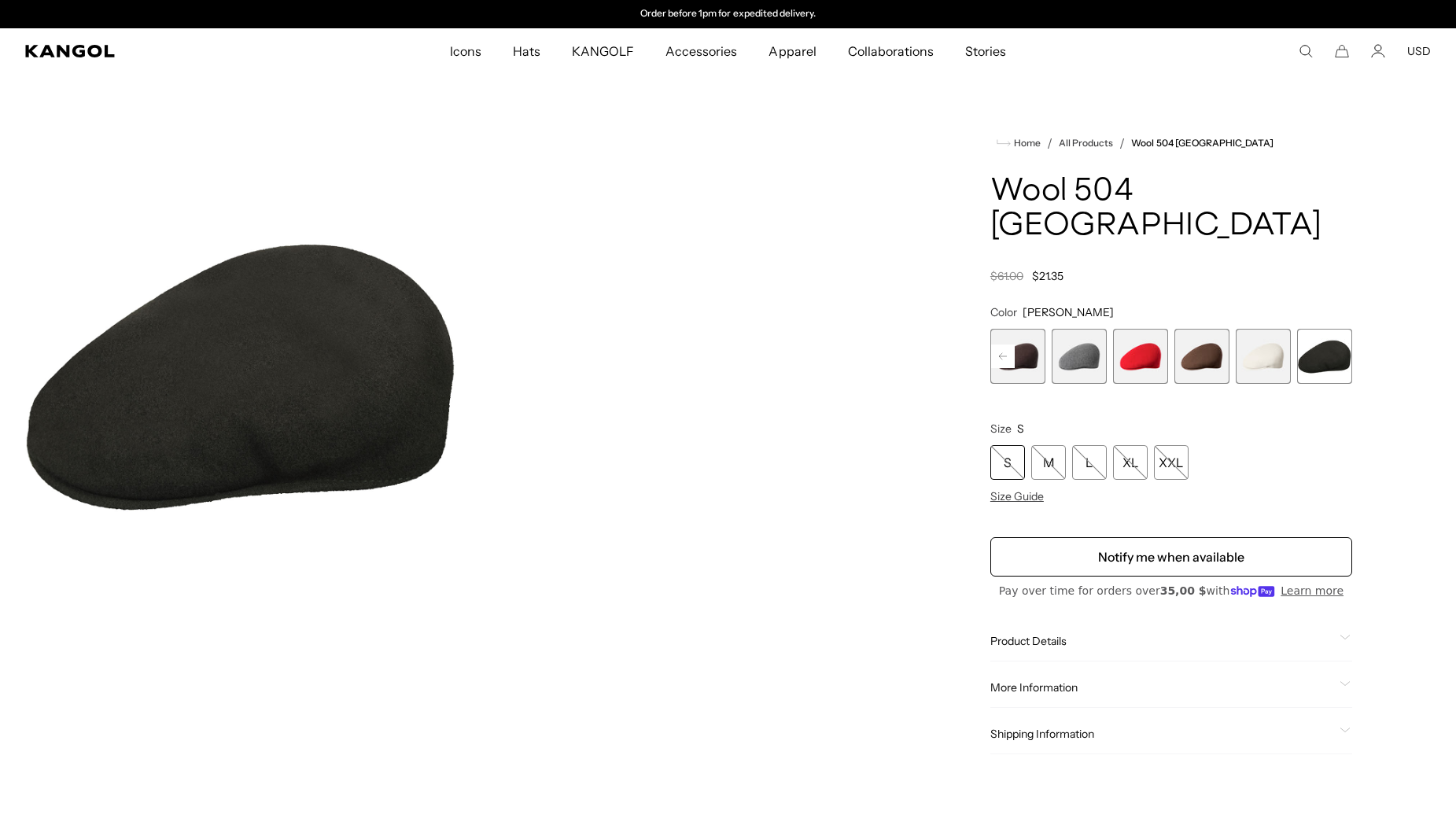
click at [1276, 329] on span "11 of 12" at bounding box center [1263, 356] width 55 height 55
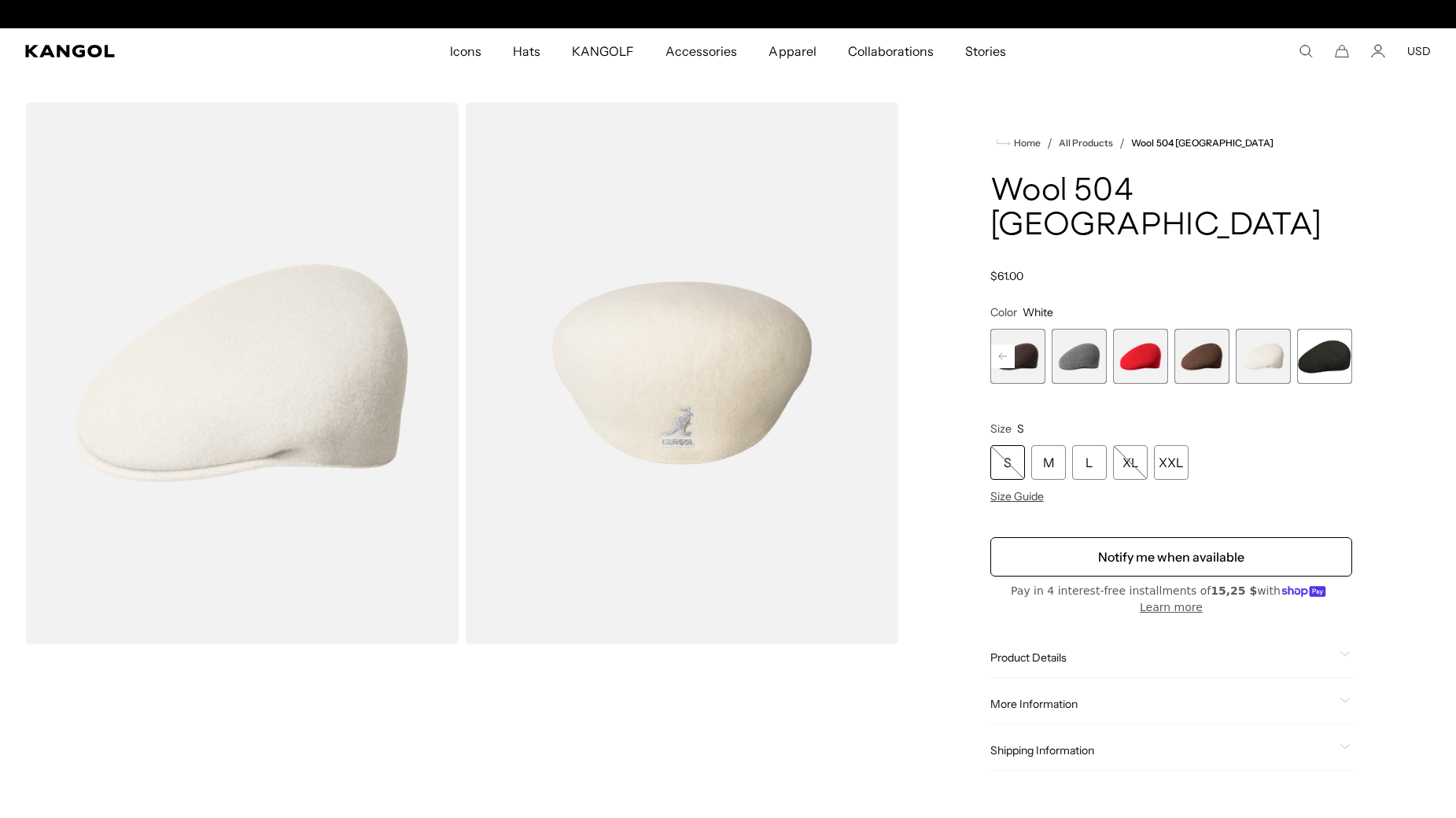
click at [1202, 335] on span "10 of 12" at bounding box center [1202, 356] width 55 height 55
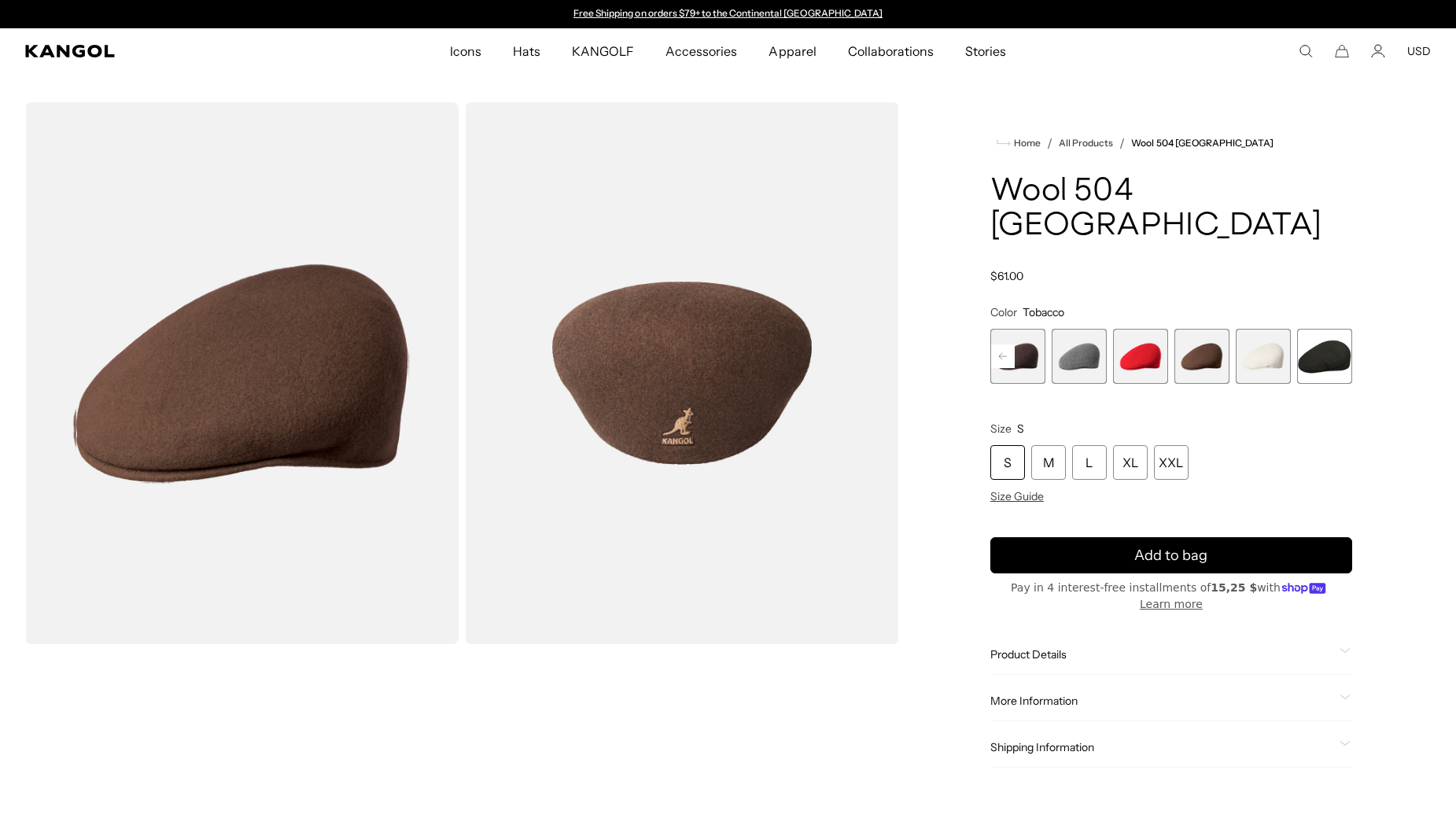
click at [997, 345] on rect at bounding box center [1003, 356] width 23 height 23
click at [1145, 329] on span "7 of 12" at bounding box center [1141, 356] width 55 height 55
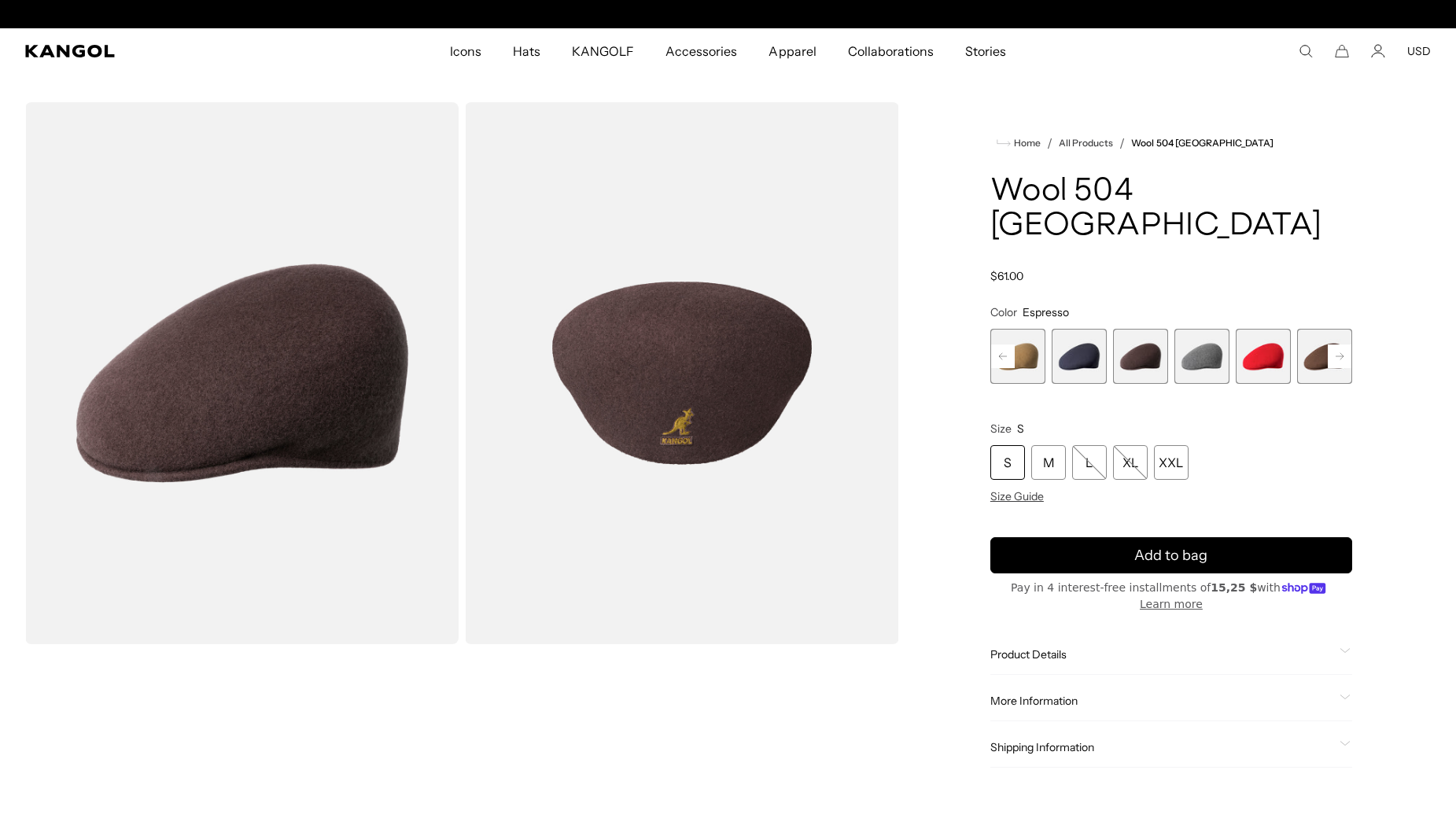
scroll to position [0, 324]
click at [1001, 345] on rect at bounding box center [1003, 356] width 23 height 23
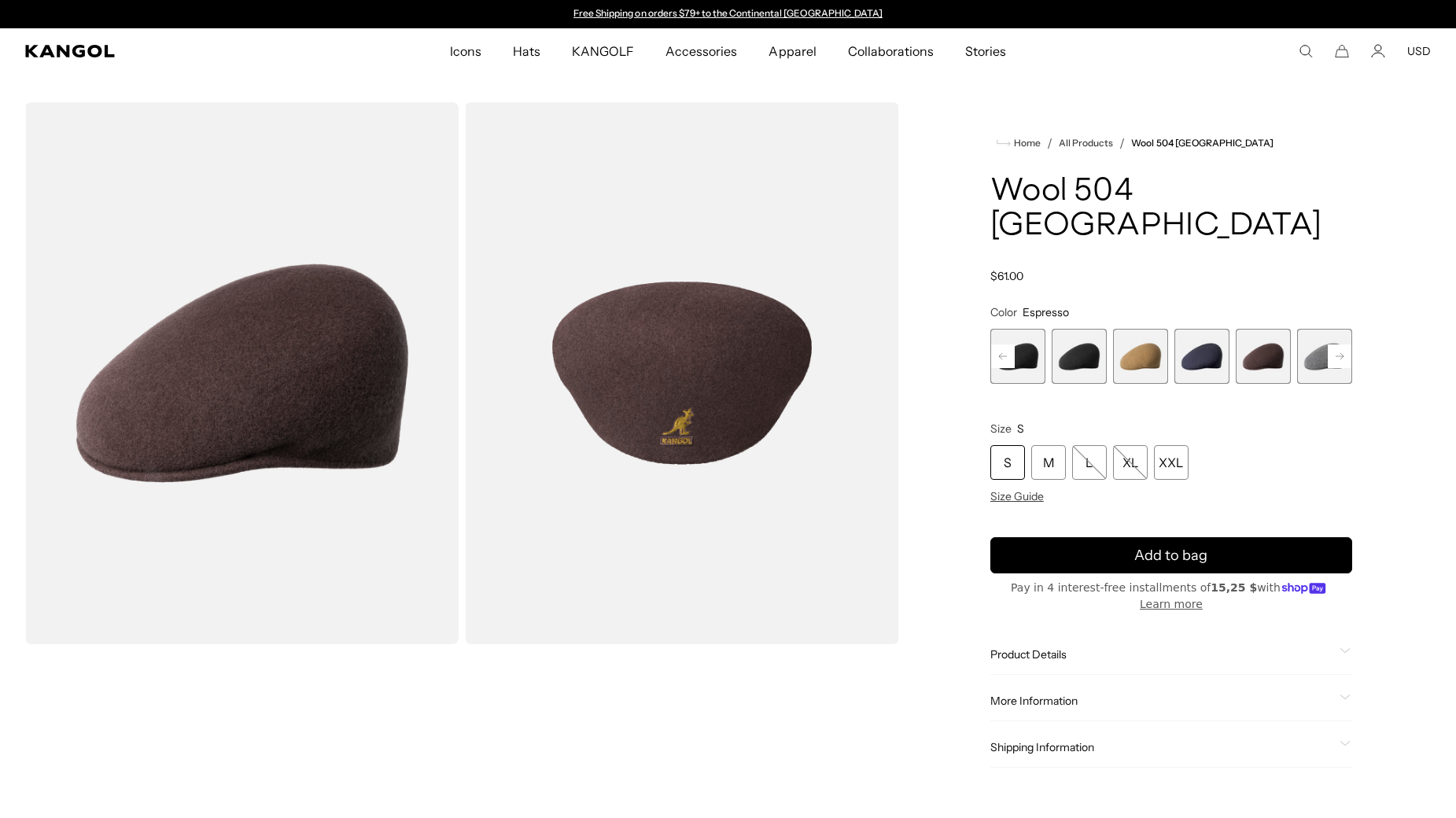
click at [1001, 345] on rect at bounding box center [1003, 356] width 23 height 23
click at [1001, 329] on span "1 of 12" at bounding box center [1018, 356] width 55 height 55
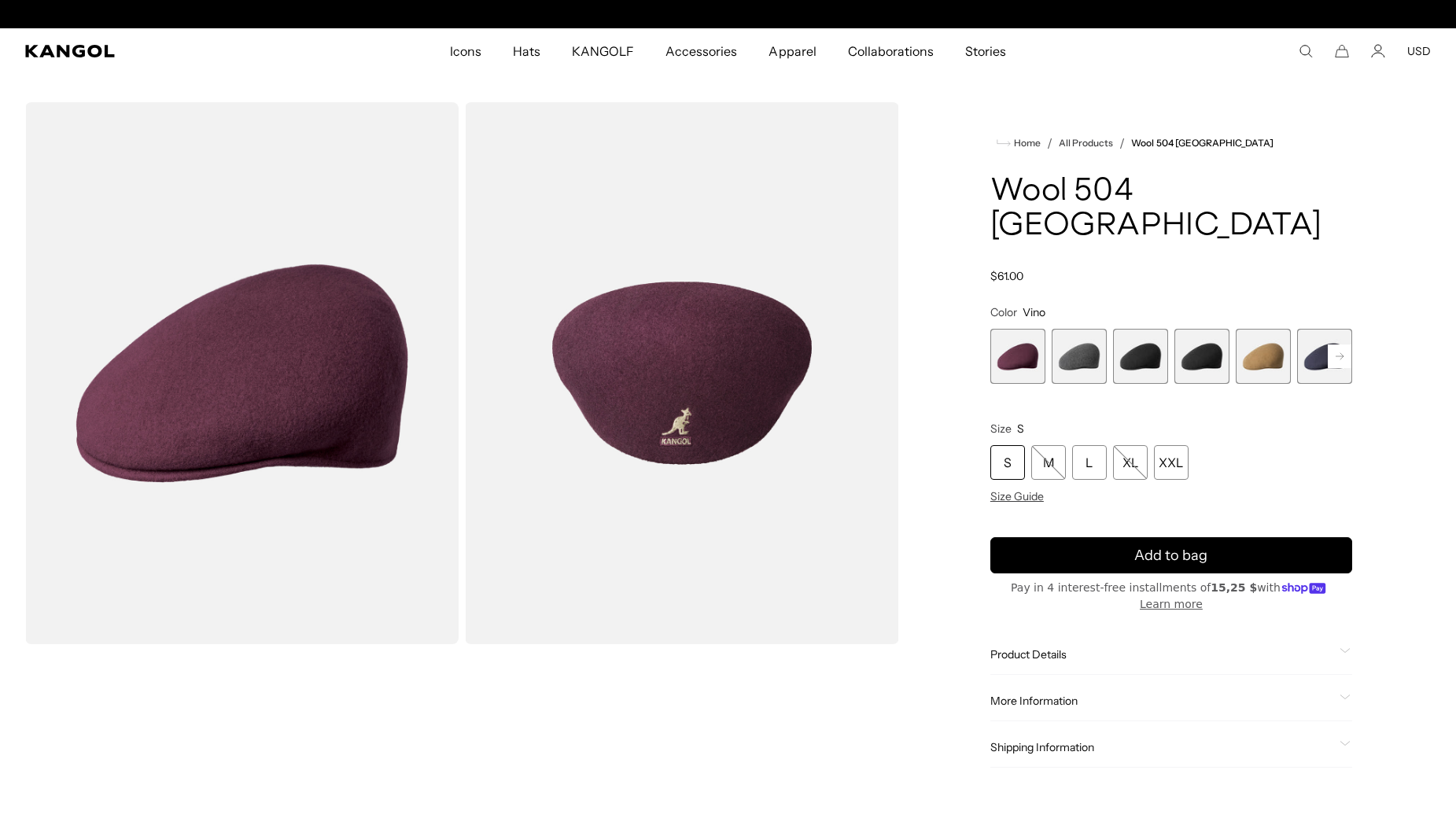
scroll to position [0, 324]
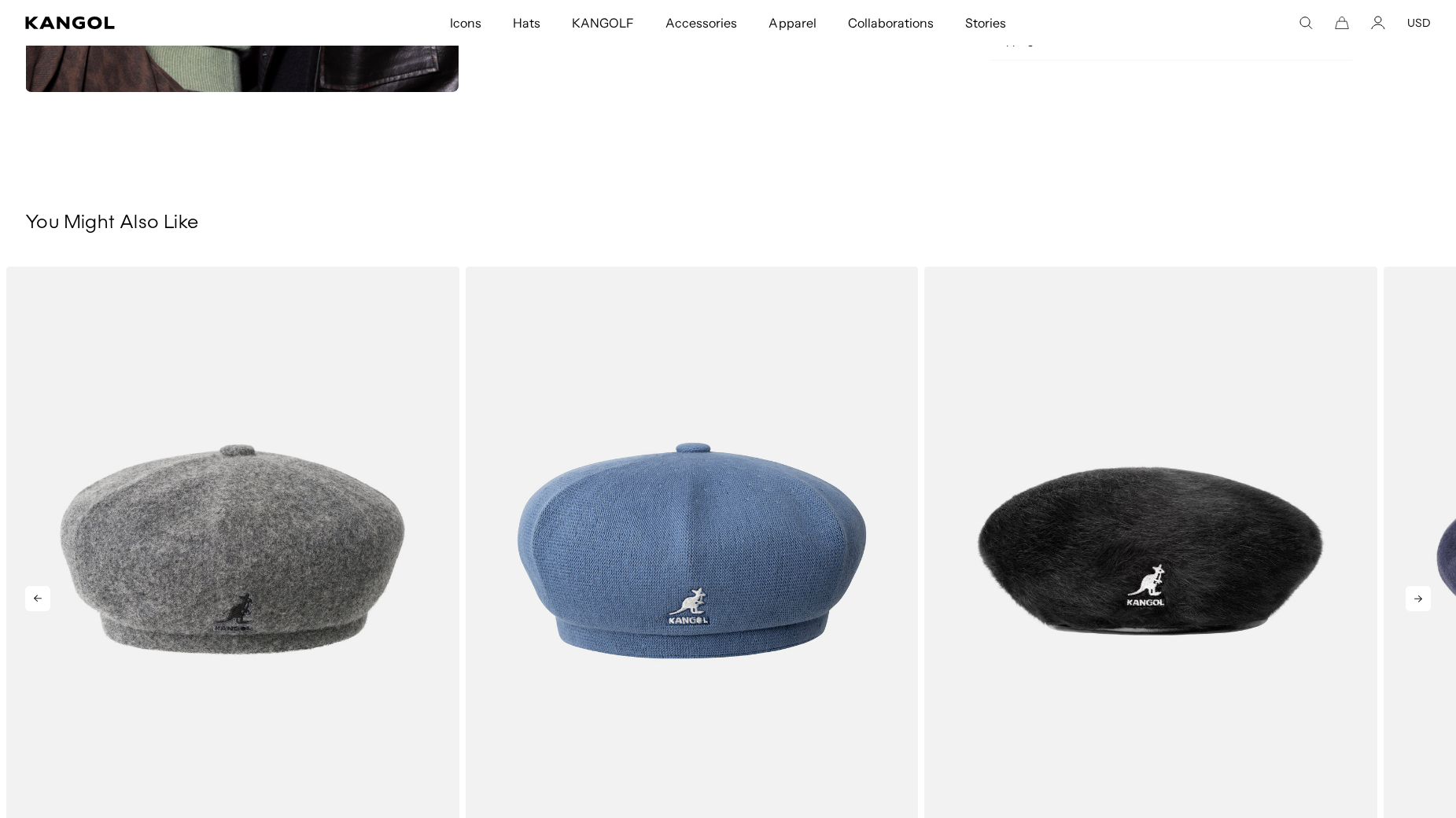
click at [1414, 599] on icon at bounding box center [1419, 598] width 25 height 25
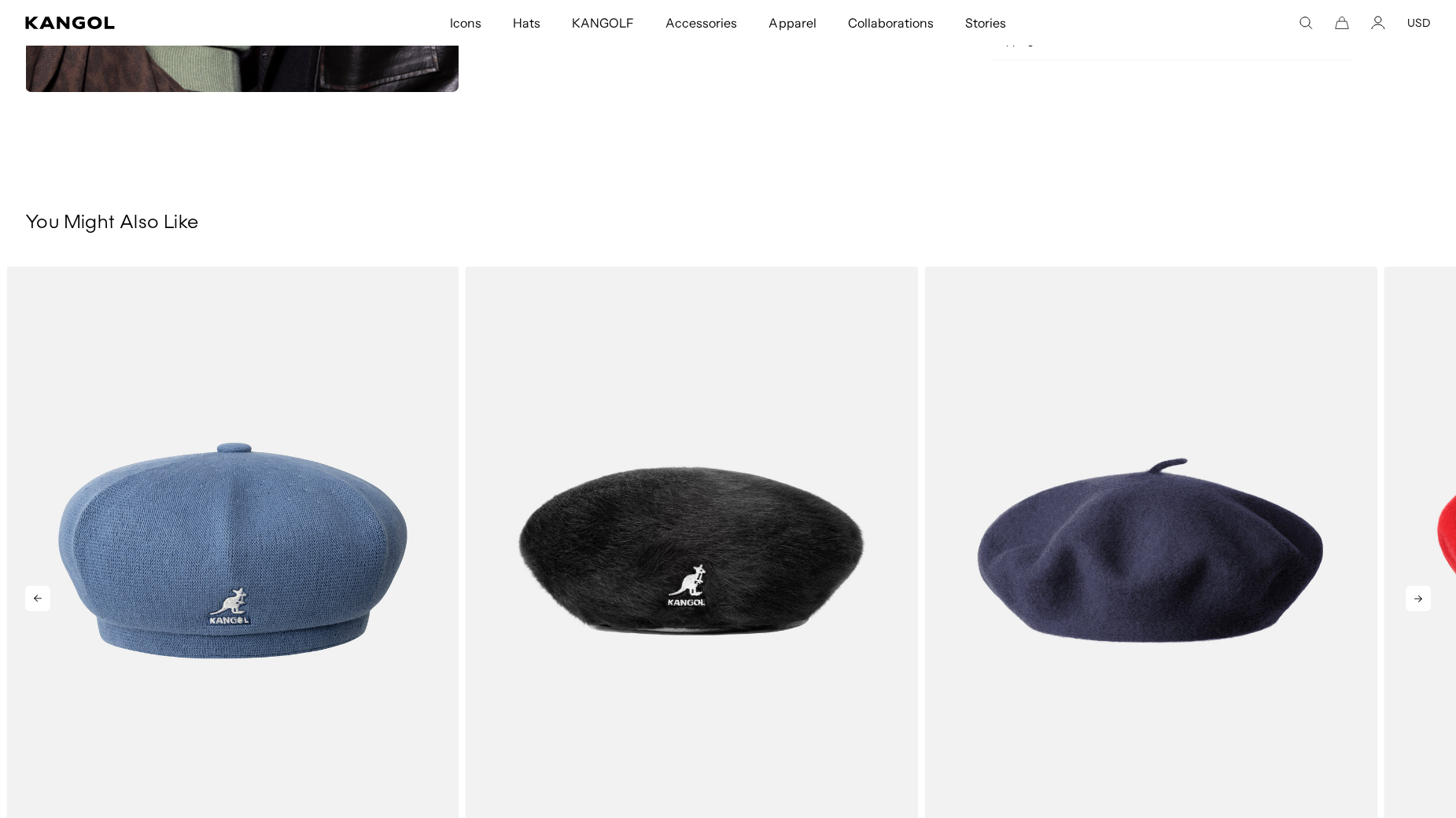
click at [1414, 599] on icon at bounding box center [1419, 598] width 25 height 25
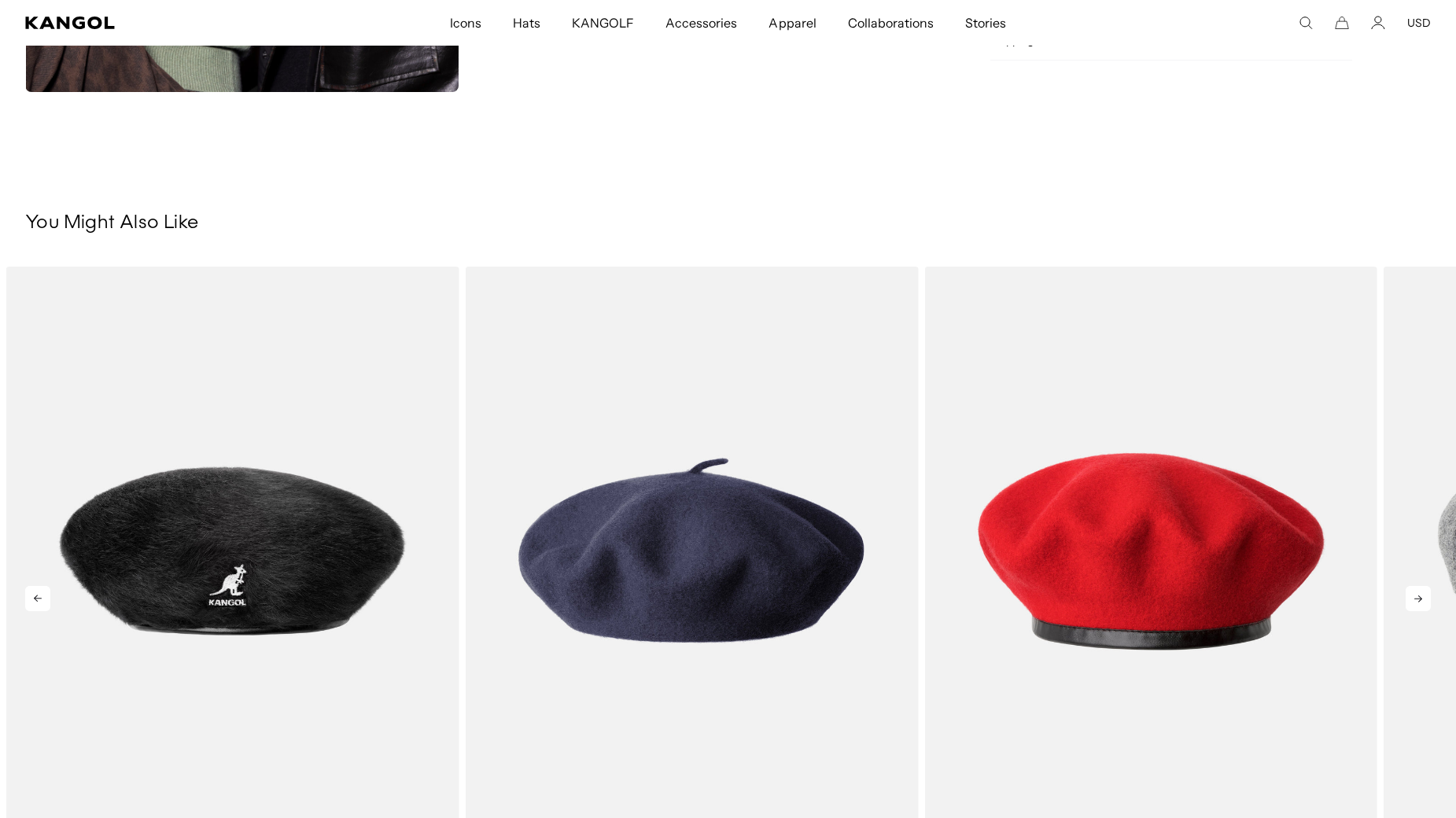
click at [1414, 599] on icon at bounding box center [1419, 598] width 25 height 25
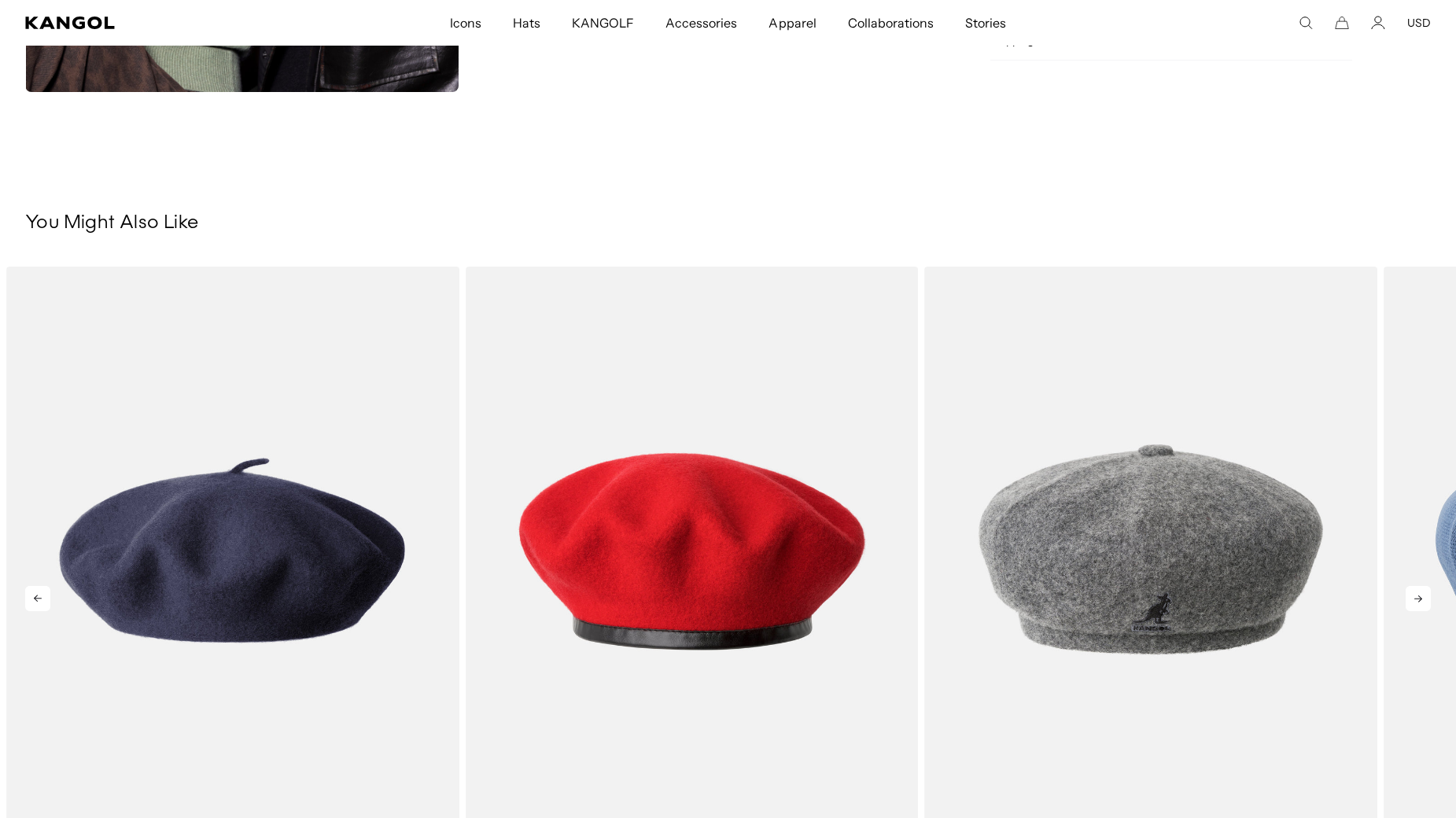
click at [1414, 599] on icon at bounding box center [1419, 598] width 25 height 25
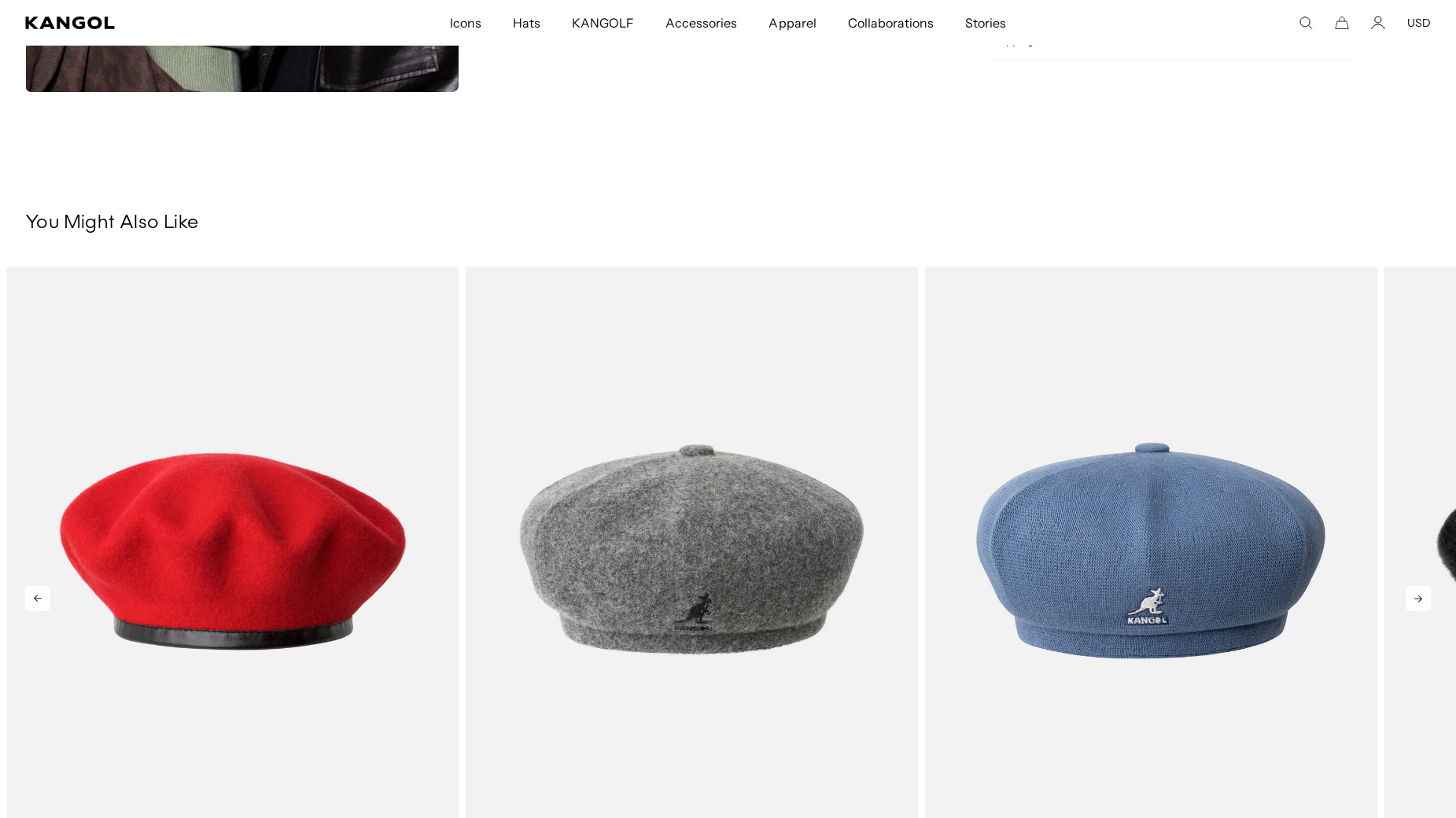
scroll to position [0, 324]
click at [1414, 599] on icon at bounding box center [1419, 598] width 25 height 25
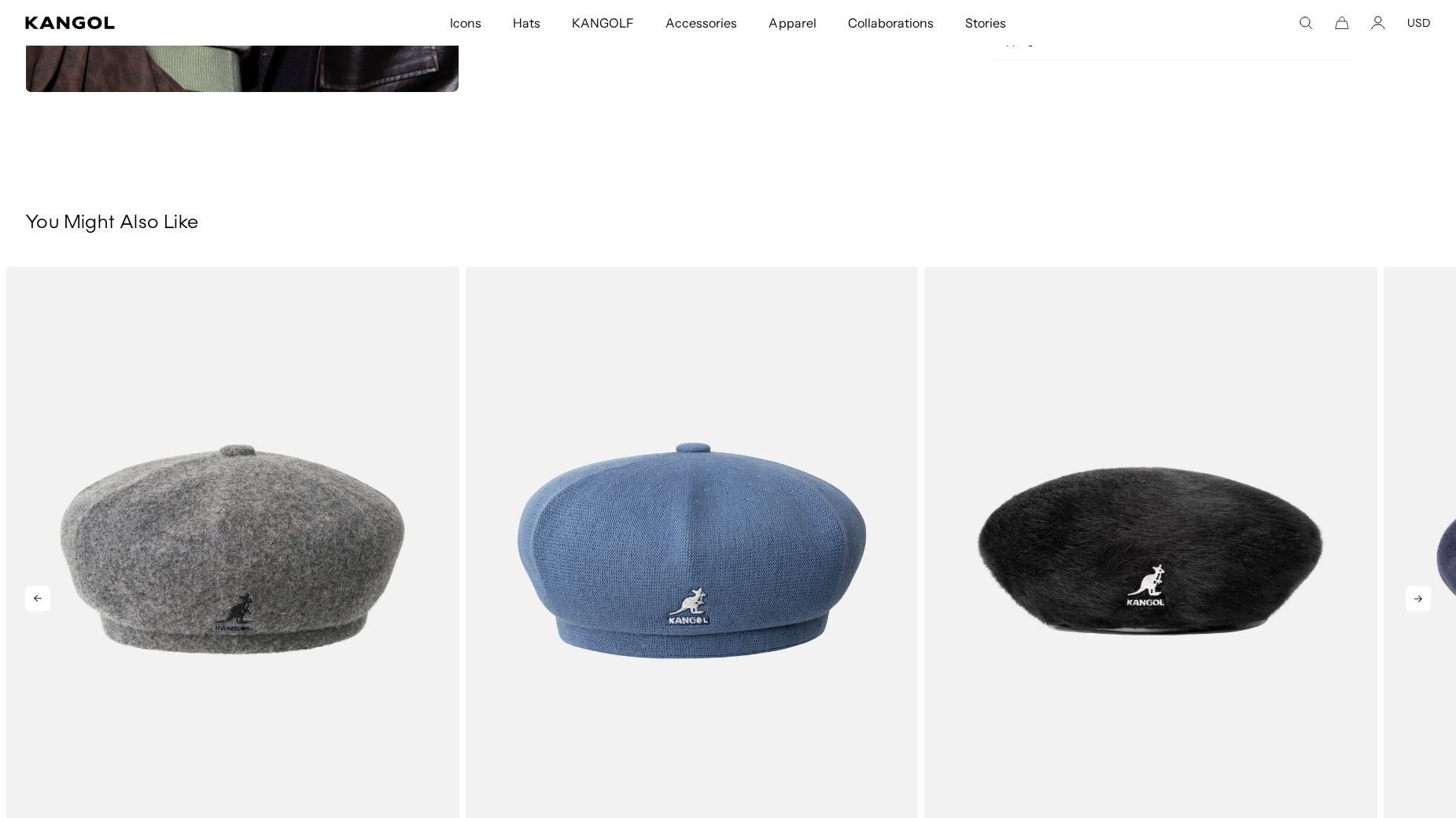
click at [1415, 600] on icon at bounding box center [1419, 598] width 25 height 25
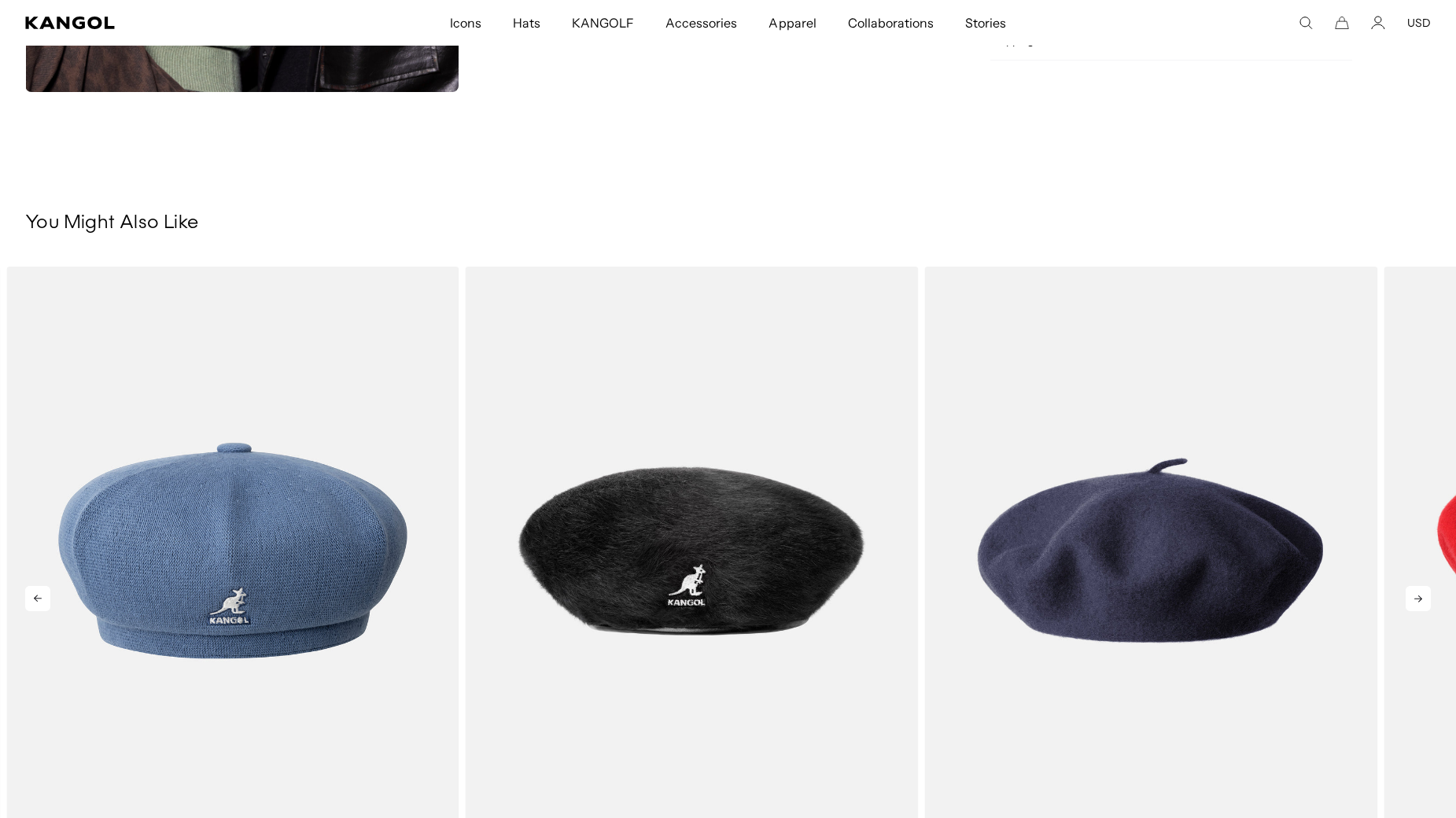
click at [1415, 600] on icon at bounding box center [1419, 598] width 25 height 25
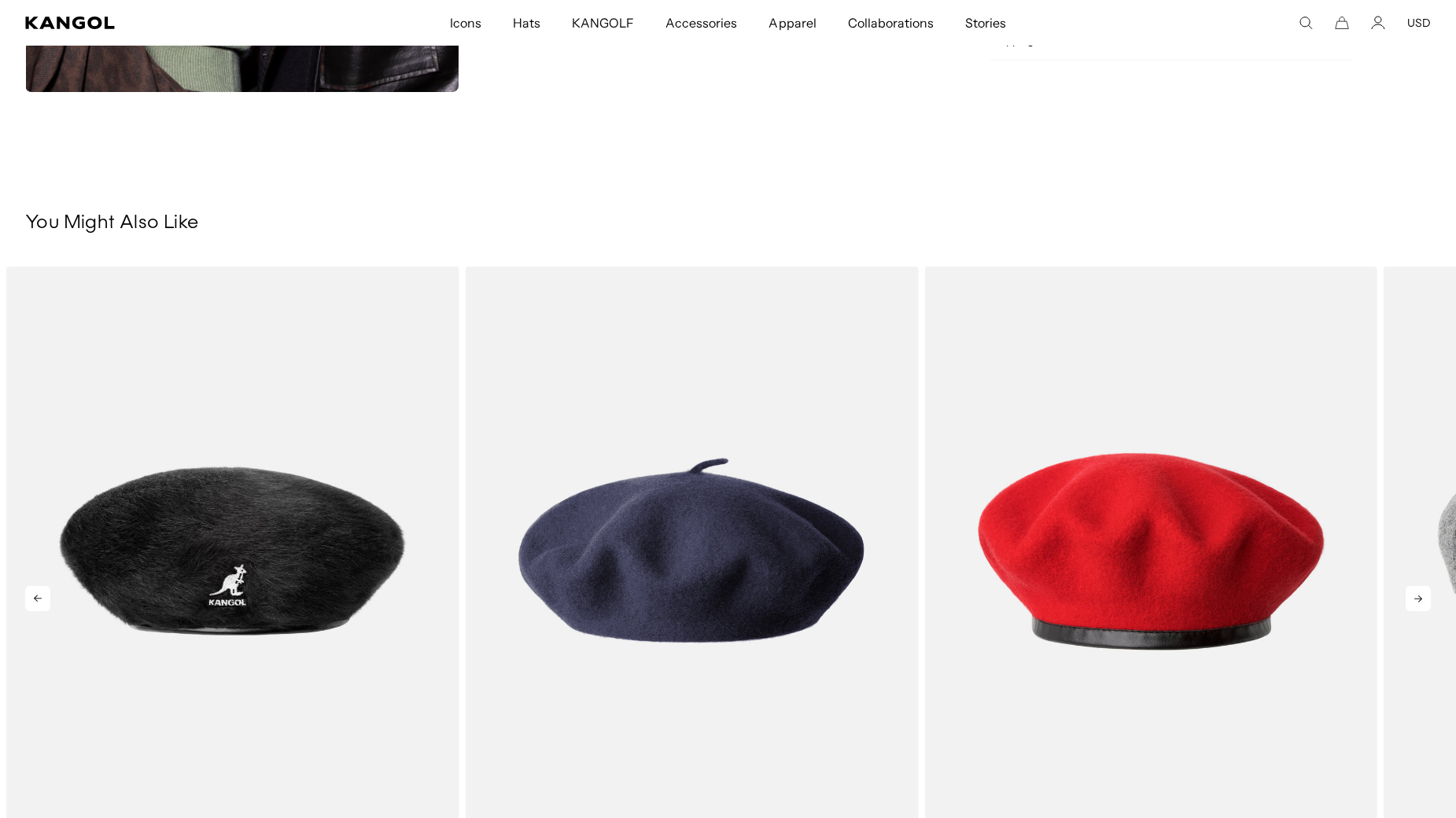
click at [1415, 600] on icon at bounding box center [1419, 598] width 25 height 25
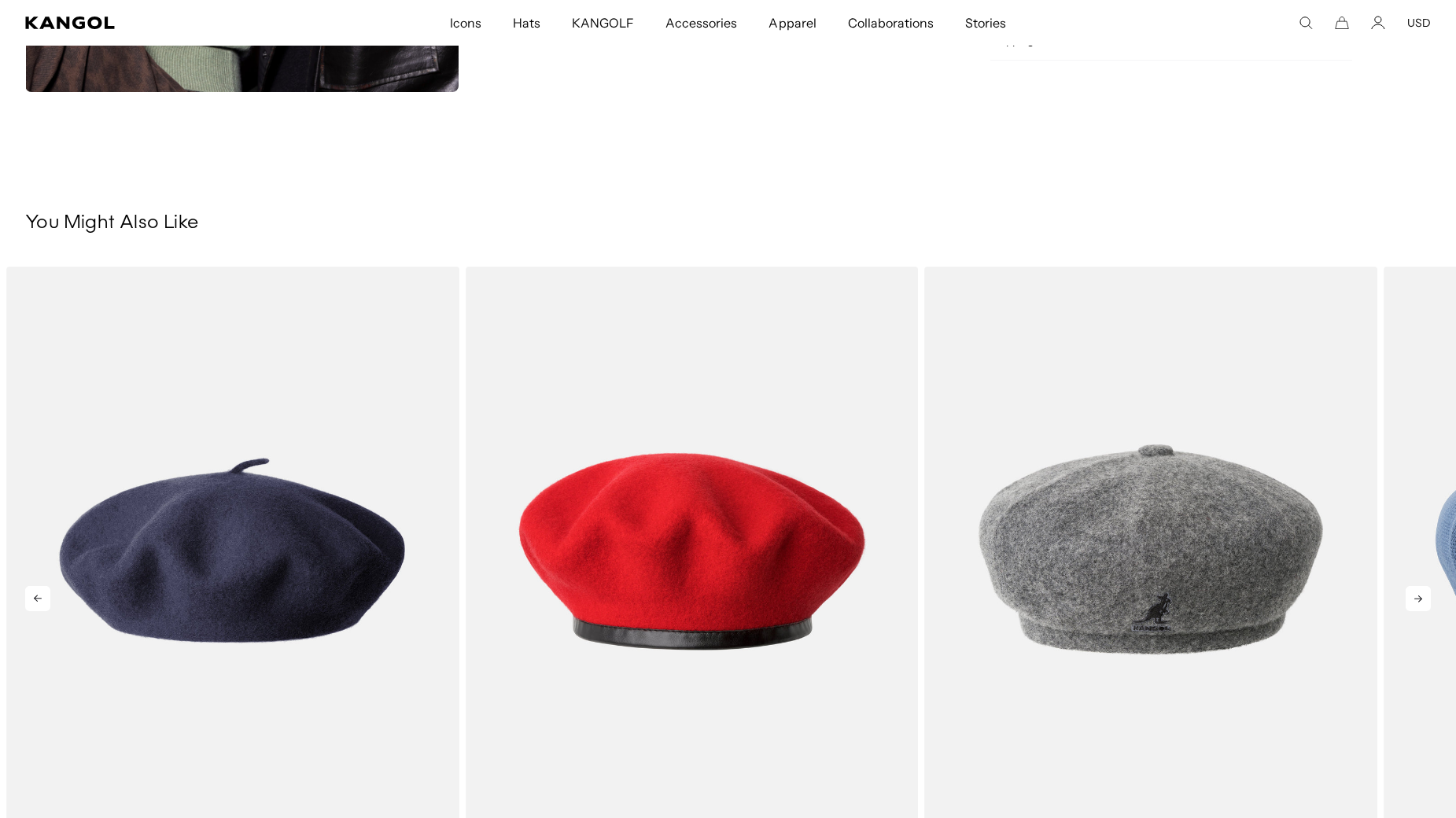
scroll to position [0, 0]
click at [1415, 600] on icon at bounding box center [1419, 598] width 25 height 25
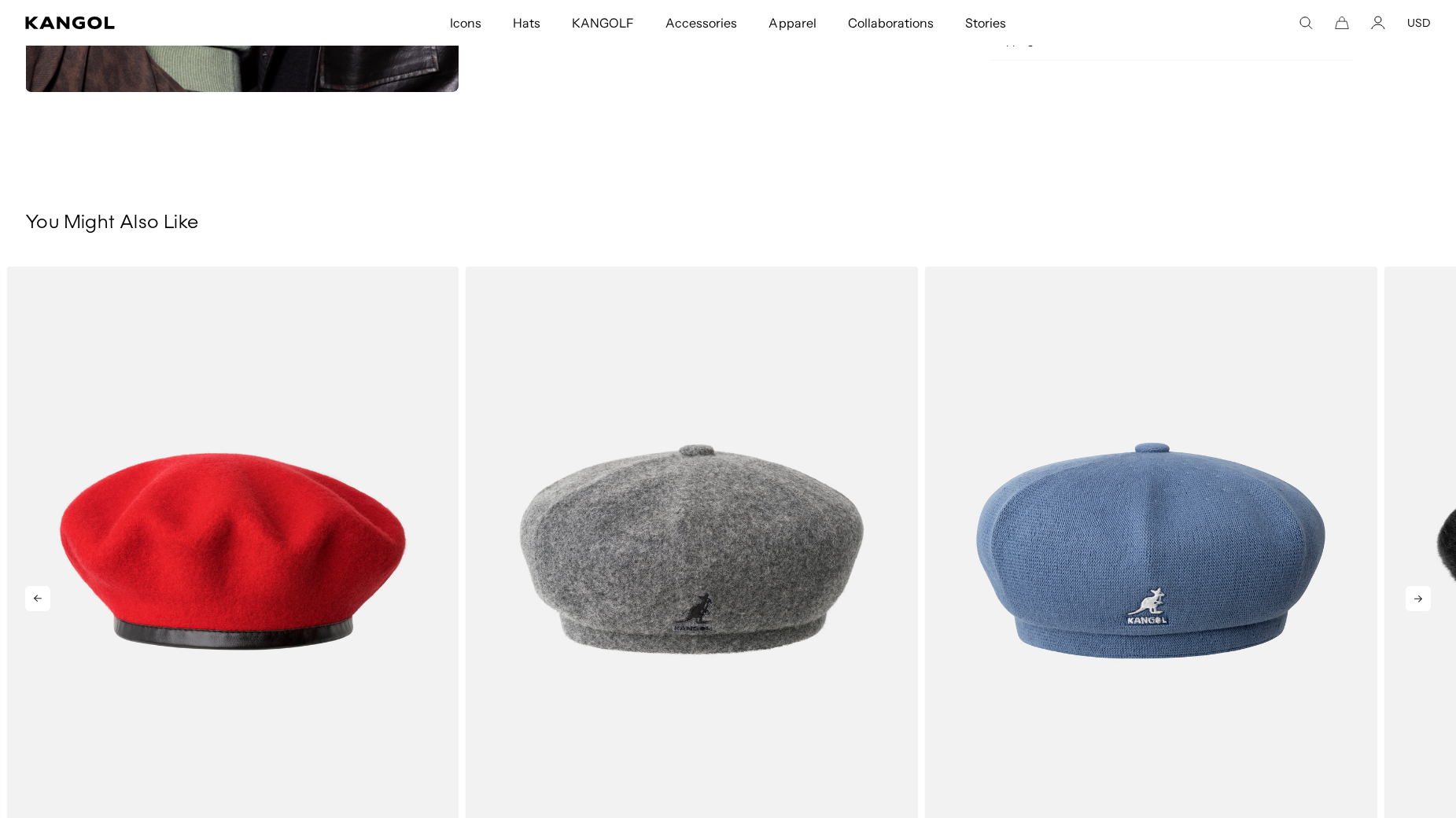
click at [1415, 600] on icon at bounding box center [1419, 598] width 25 height 25
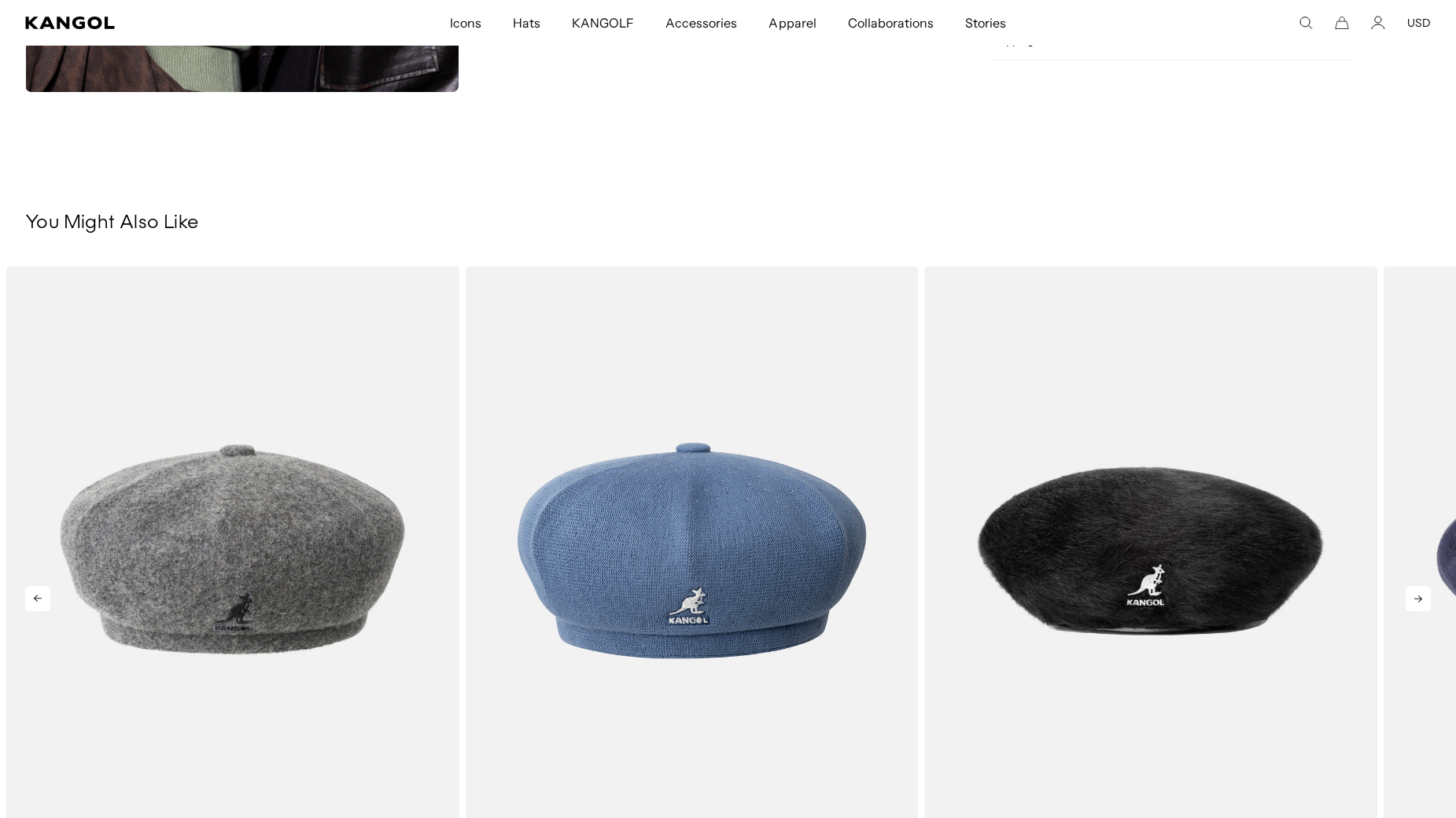
click at [1415, 600] on icon at bounding box center [1419, 598] width 25 height 25
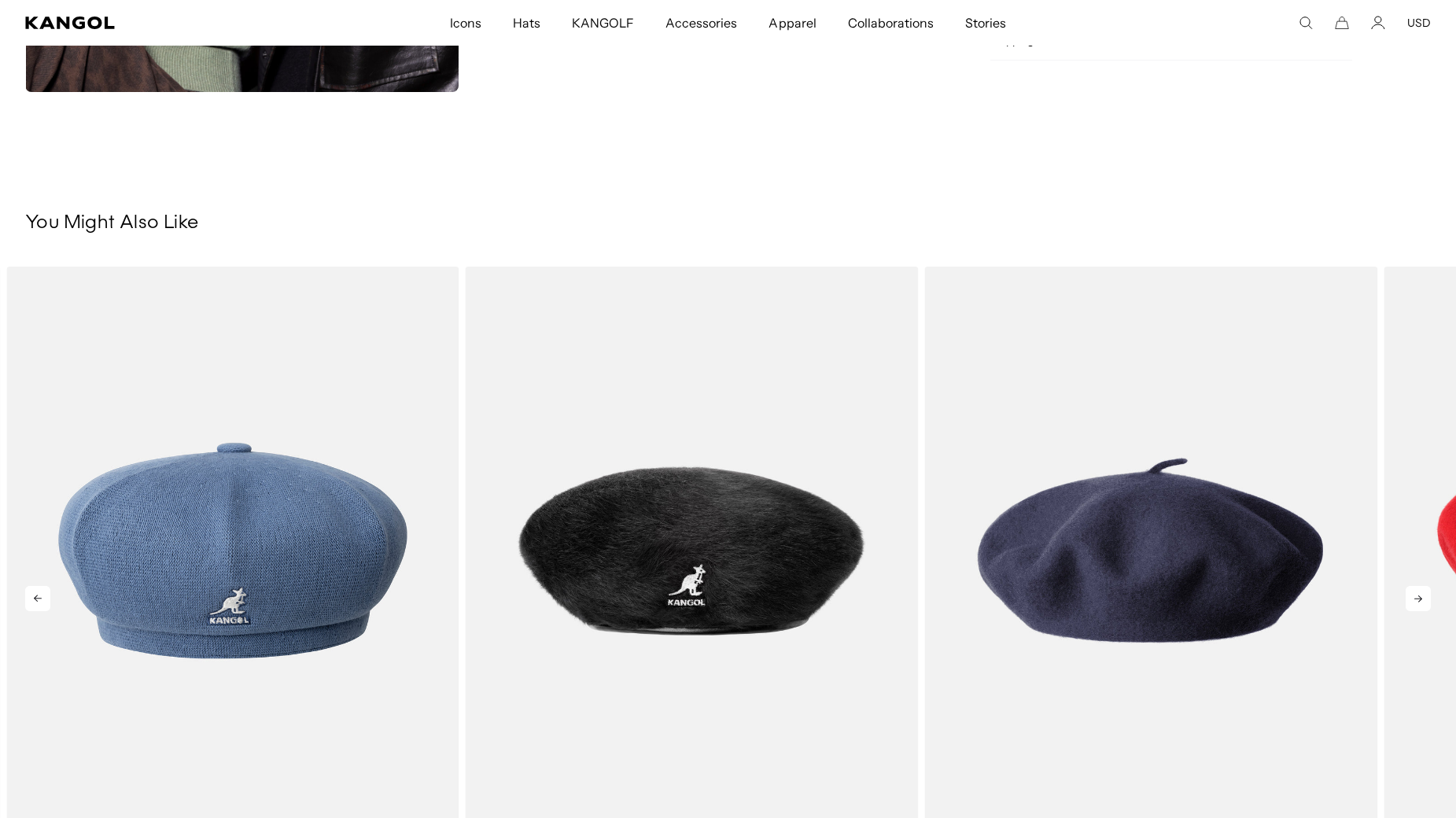
click at [1415, 600] on icon at bounding box center [1419, 598] width 25 height 25
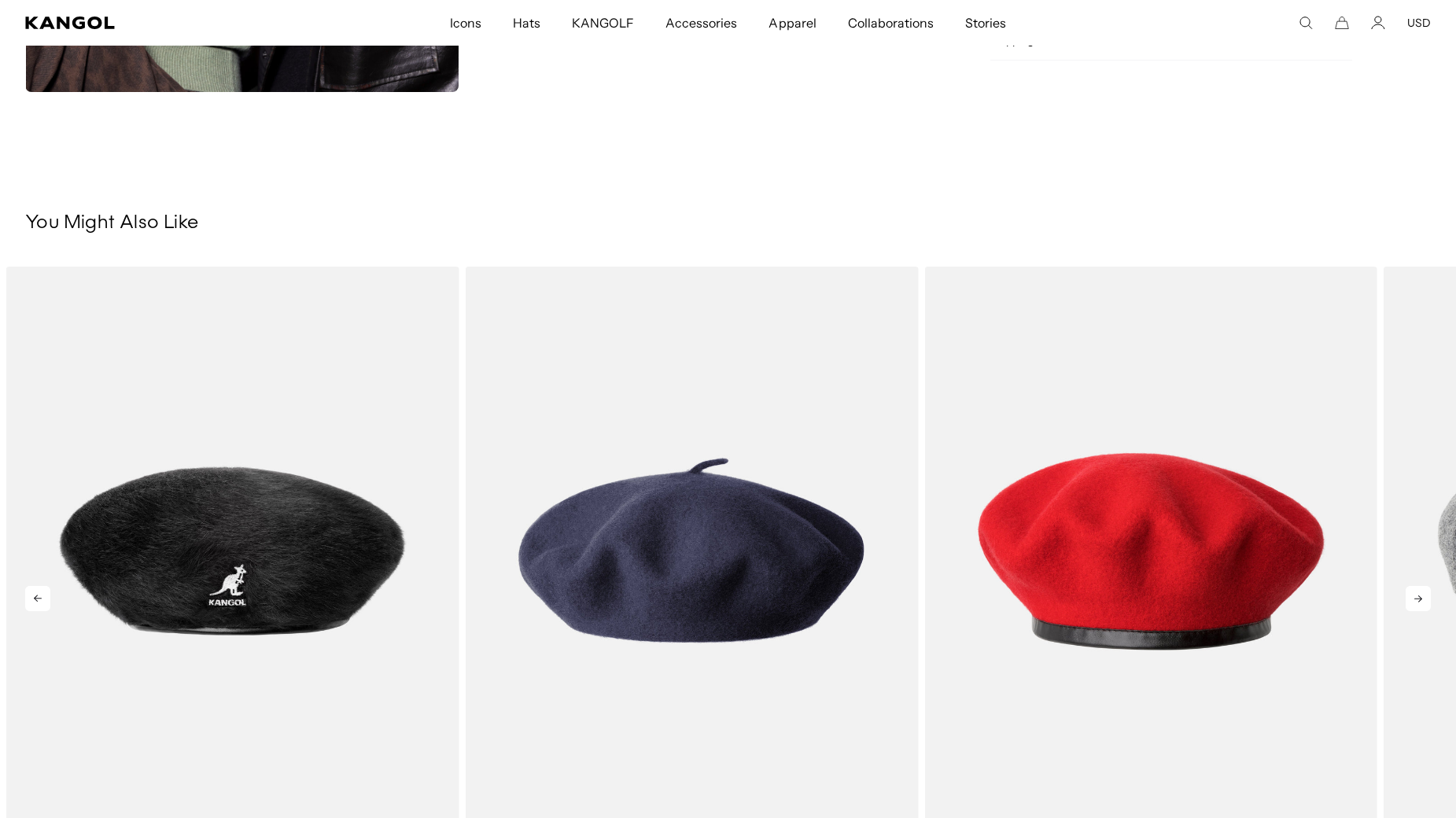
scroll to position [0, 324]
click at [1415, 600] on icon at bounding box center [1419, 598] width 25 height 25
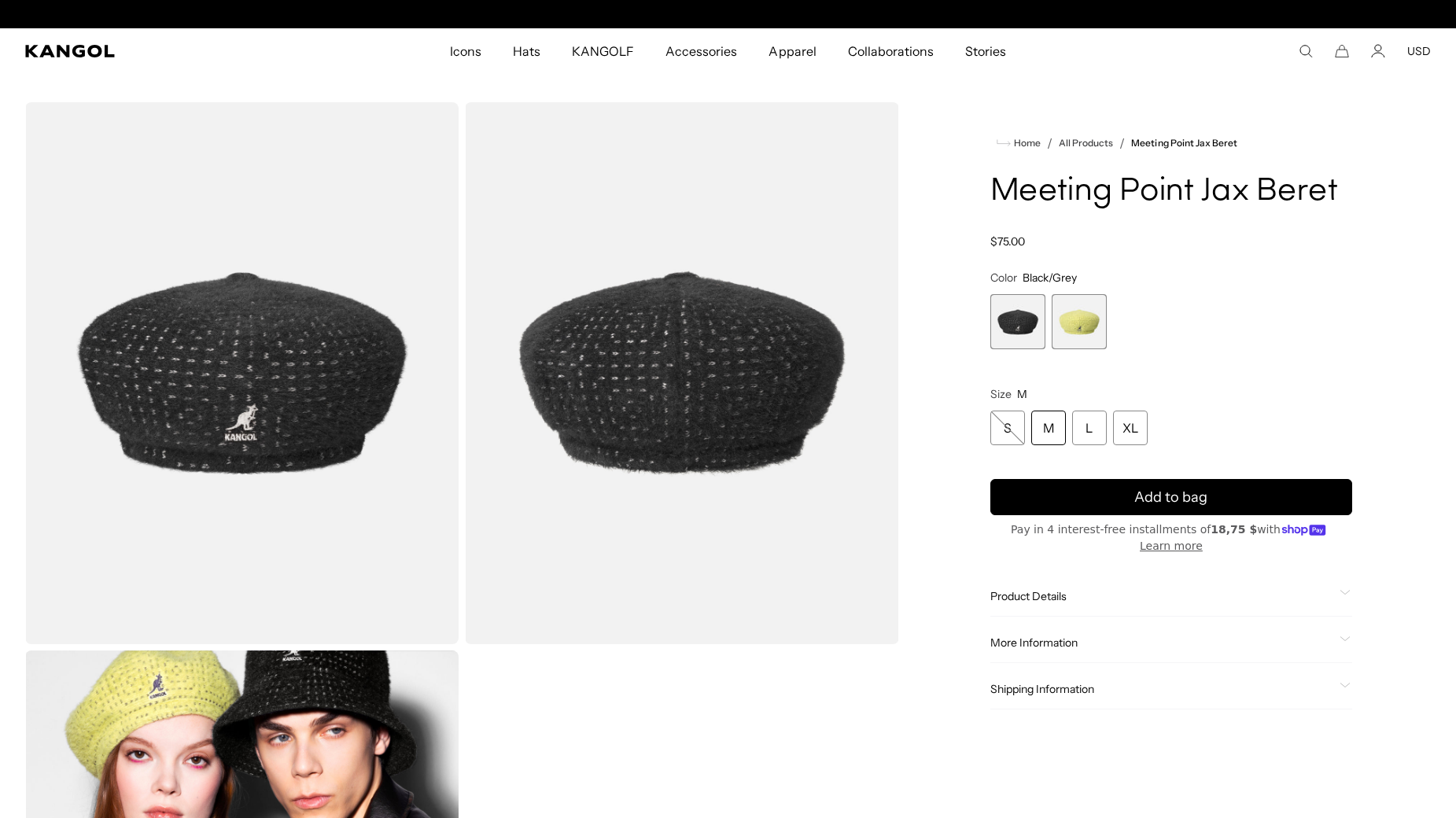
scroll to position [0, 0]
